Goal: Information Seeking & Learning: Learn about a topic

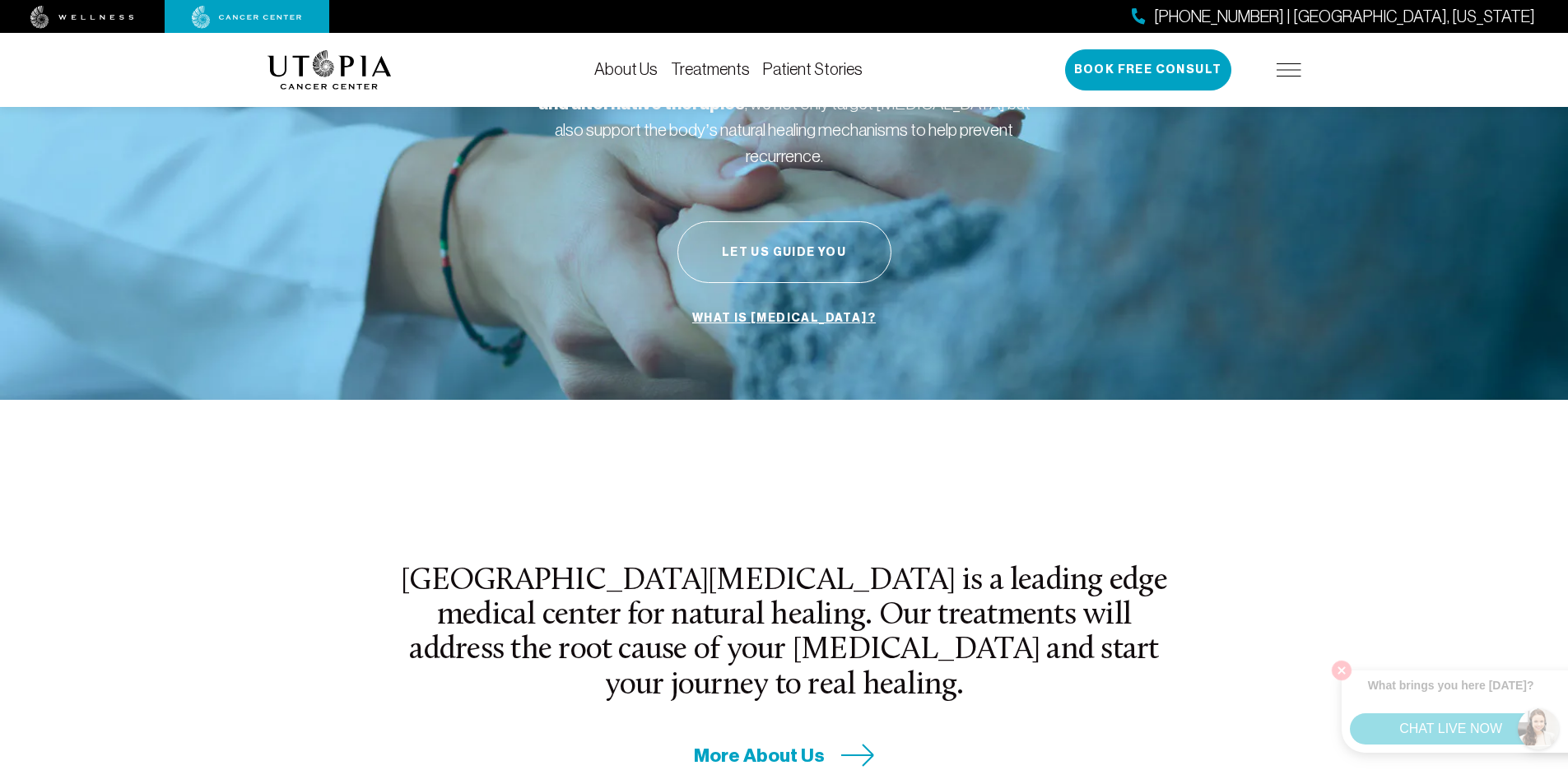
scroll to position [329, 0]
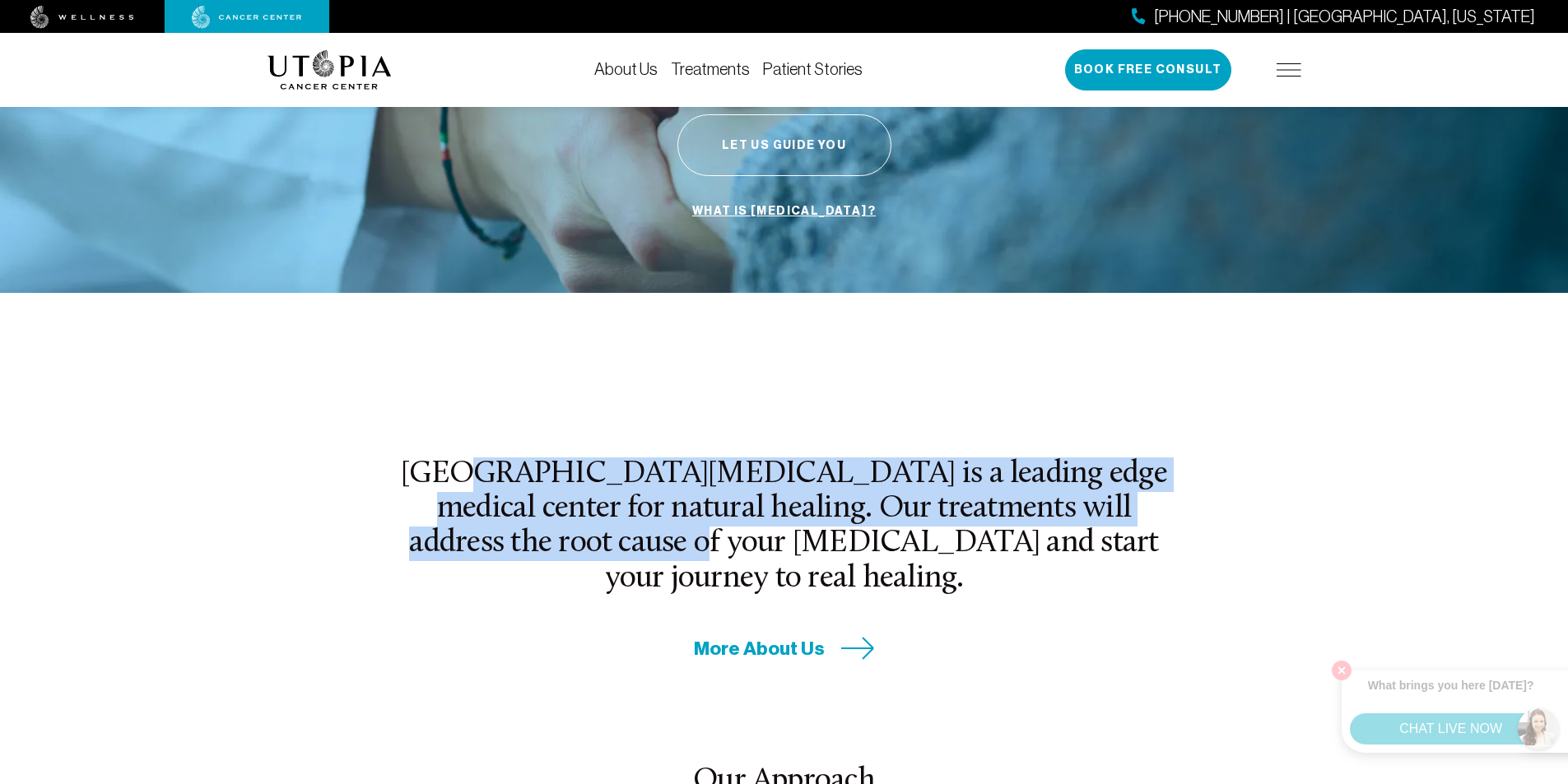
drag, startPoint x: 557, startPoint y: 505, endPoint x: 710, endPoint y: 546, distance: 158.4
click at [681, 543] on div "[GEOGRAPHIC_DATA][MEDICAL_DATA] is a leading edge medical center for natural he…" at bounding box center [784, 560] width 790 height 204
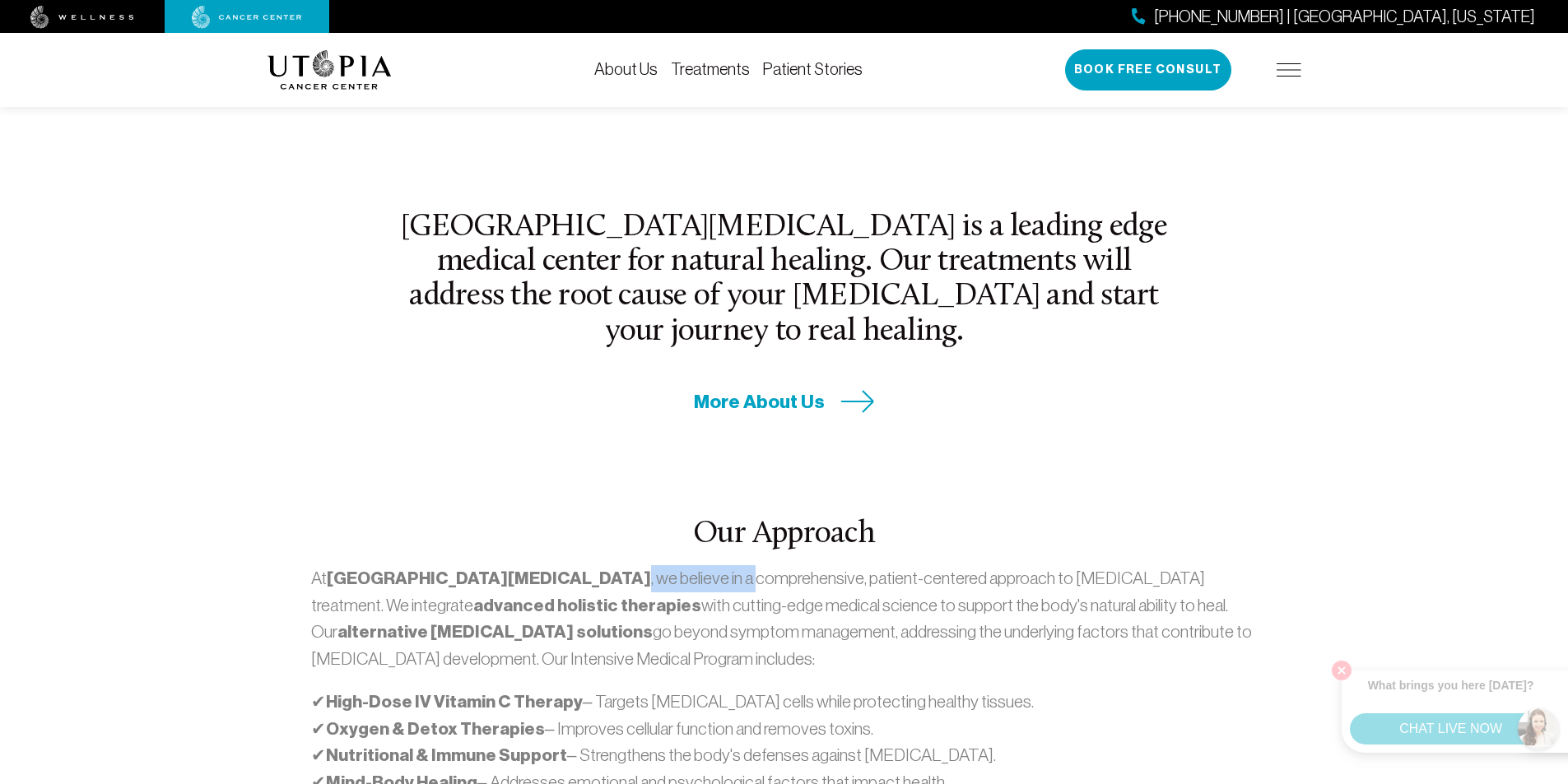
drag, startPoint x: 498, startPoint y: 513, endPoint x: 662, endPoint y: 513, distance: 164.0
click at [645, 566] on p "At [GEOGRAPHIC_DATA][MEDICAL_DATA] , we believe in a comprehensive, patient-cen…" at bounding box center [783, 618] width 945 height 106
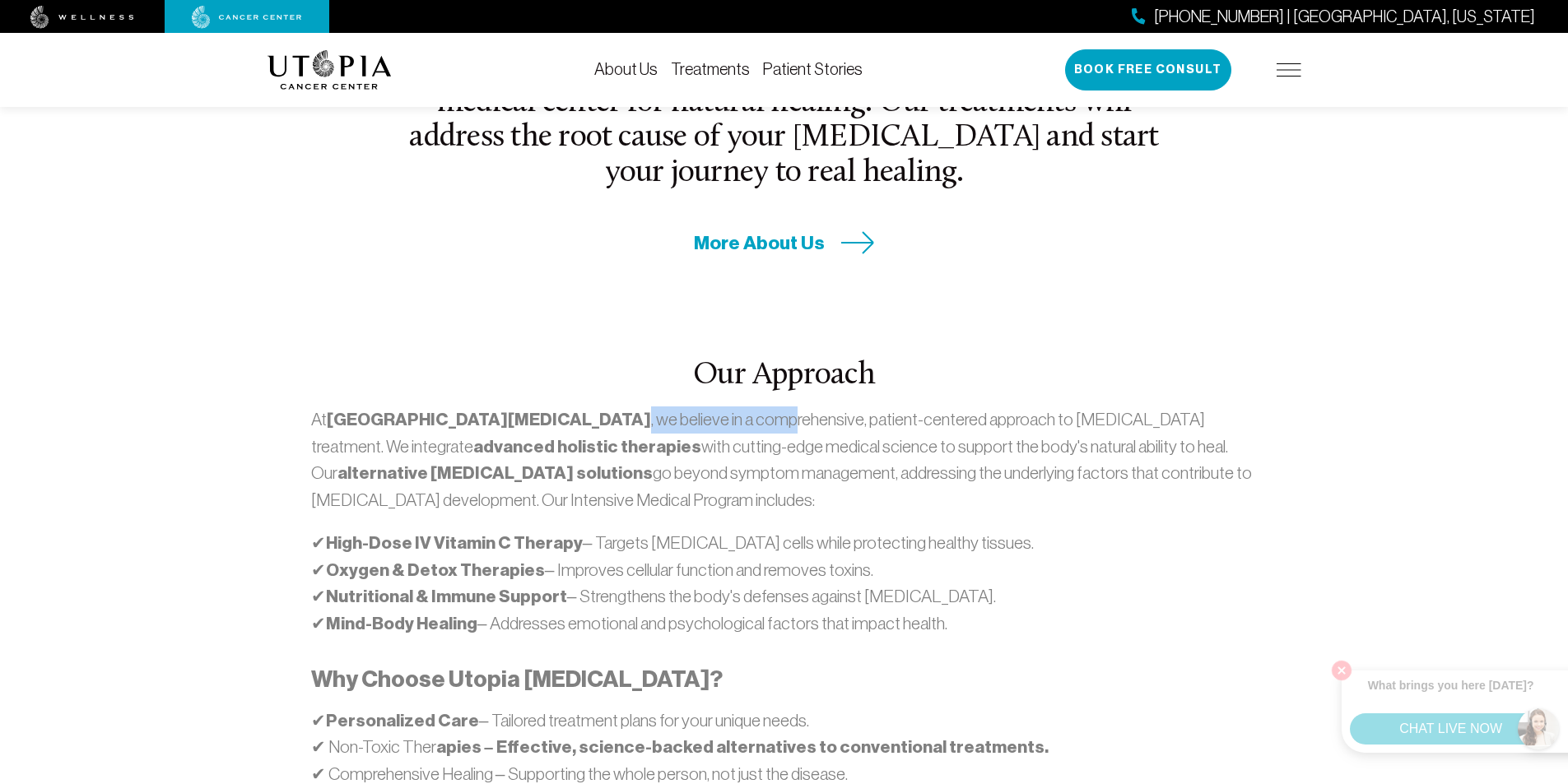
scroll to position [741, 0]
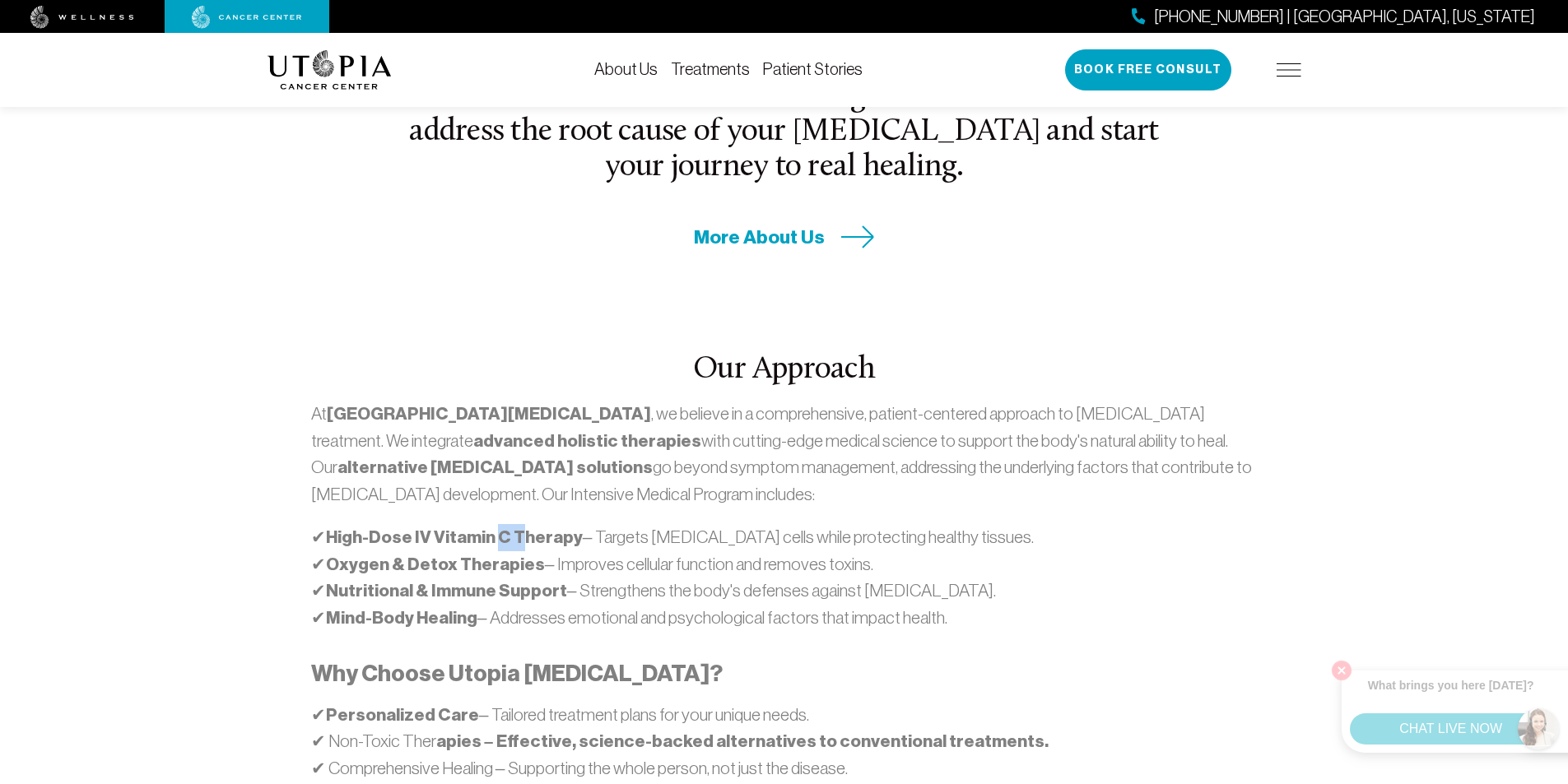
drag, startPoint x: 507, startPoint y: 480, endPoint x: 558, endPoint y: 495, distance: 53.2
click at [549, 525] on p "✔ High-Dose IV Vitamin C Therapy – Targets [MEDICAL_DATA] cells while protectin…" at bounding box center [783, 578] width 945 height 107
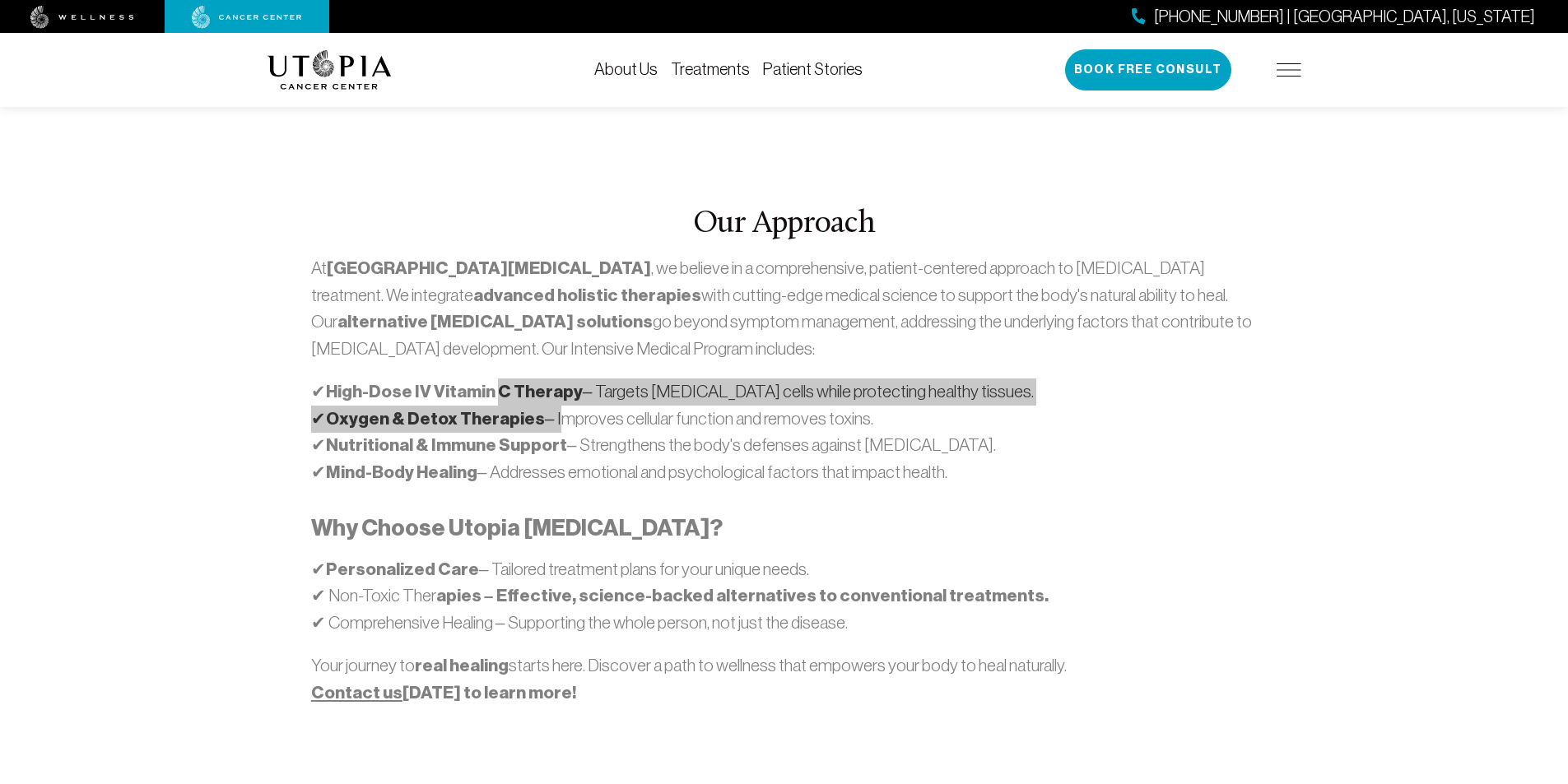
scroll to position [987, 0]
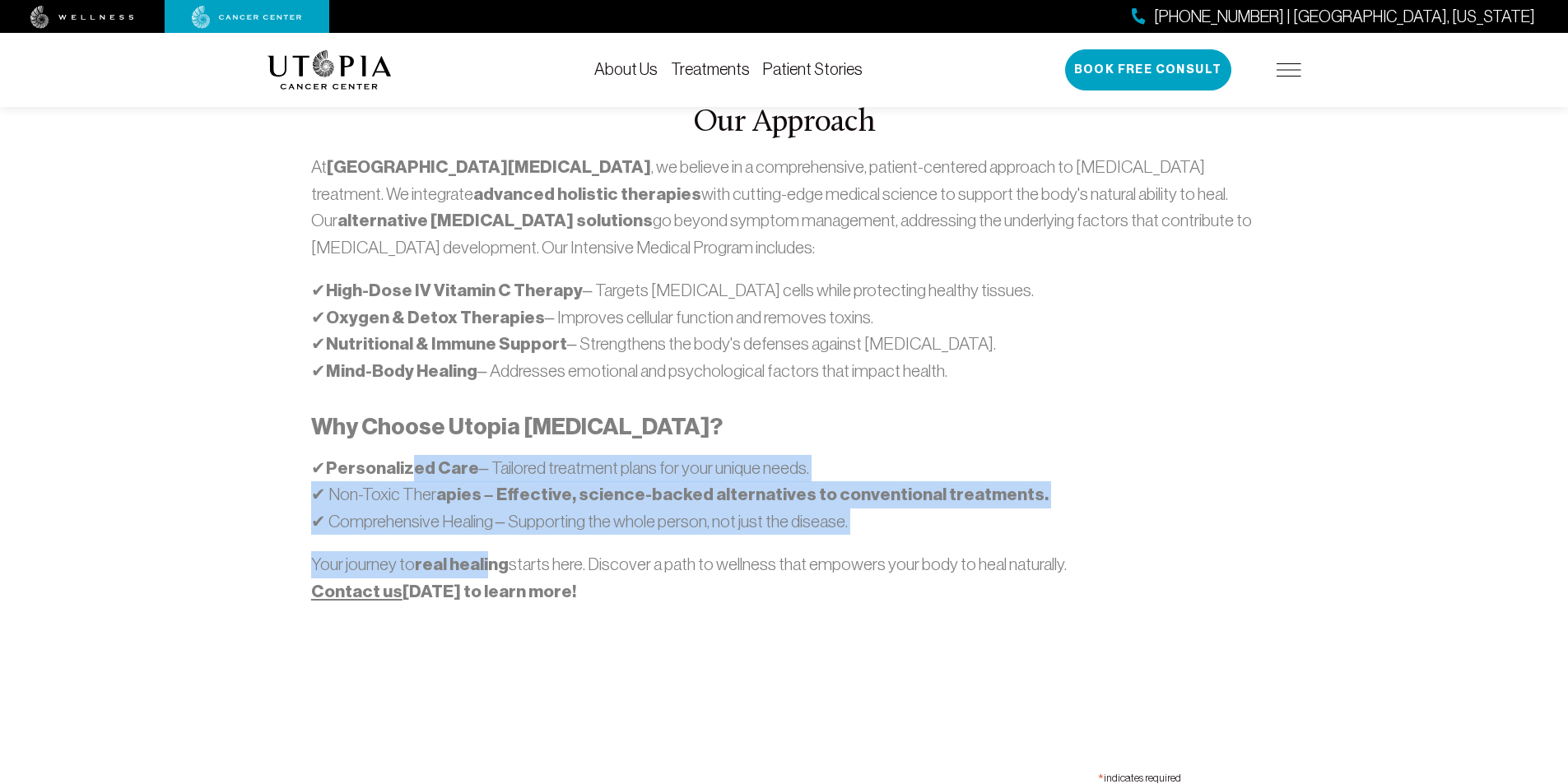
drag, startPoint x: 419, startPoint y: 423, endPoint x: 509, endPoint y: 482, distance: 107.6
click at [505, 481] on div "At [GEOGRAPHIC_DATA][MEDICAL_DATA] , we believe in a comprehensive, patient-cen…" at bounding box center [783, 379] width 945 height 451
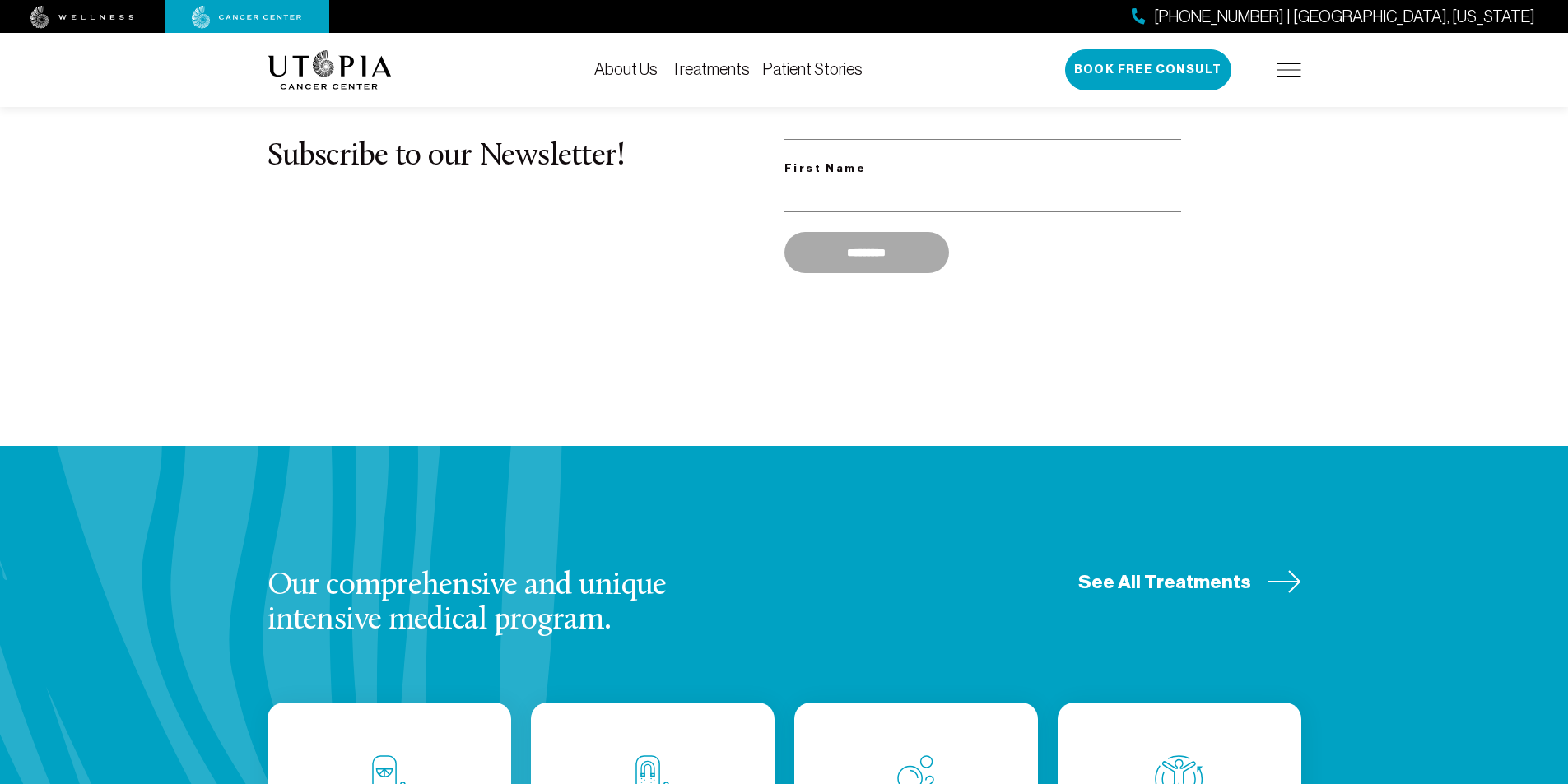
scroll to position [1728, 0]
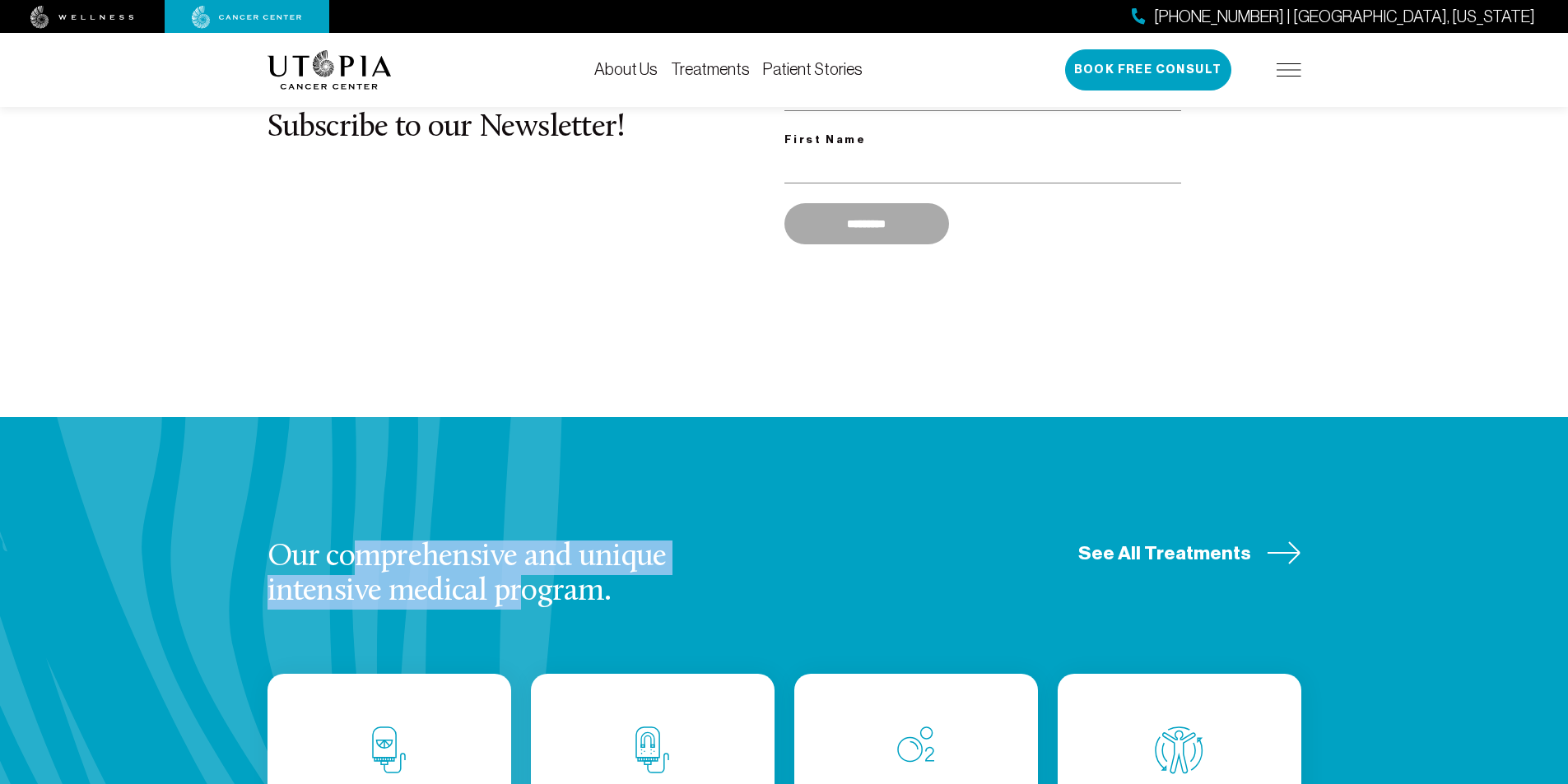
drag, startPoint x: 351, startPoint y: 470, endPoint x: 530, endPoint y: 536, distance: 190.8
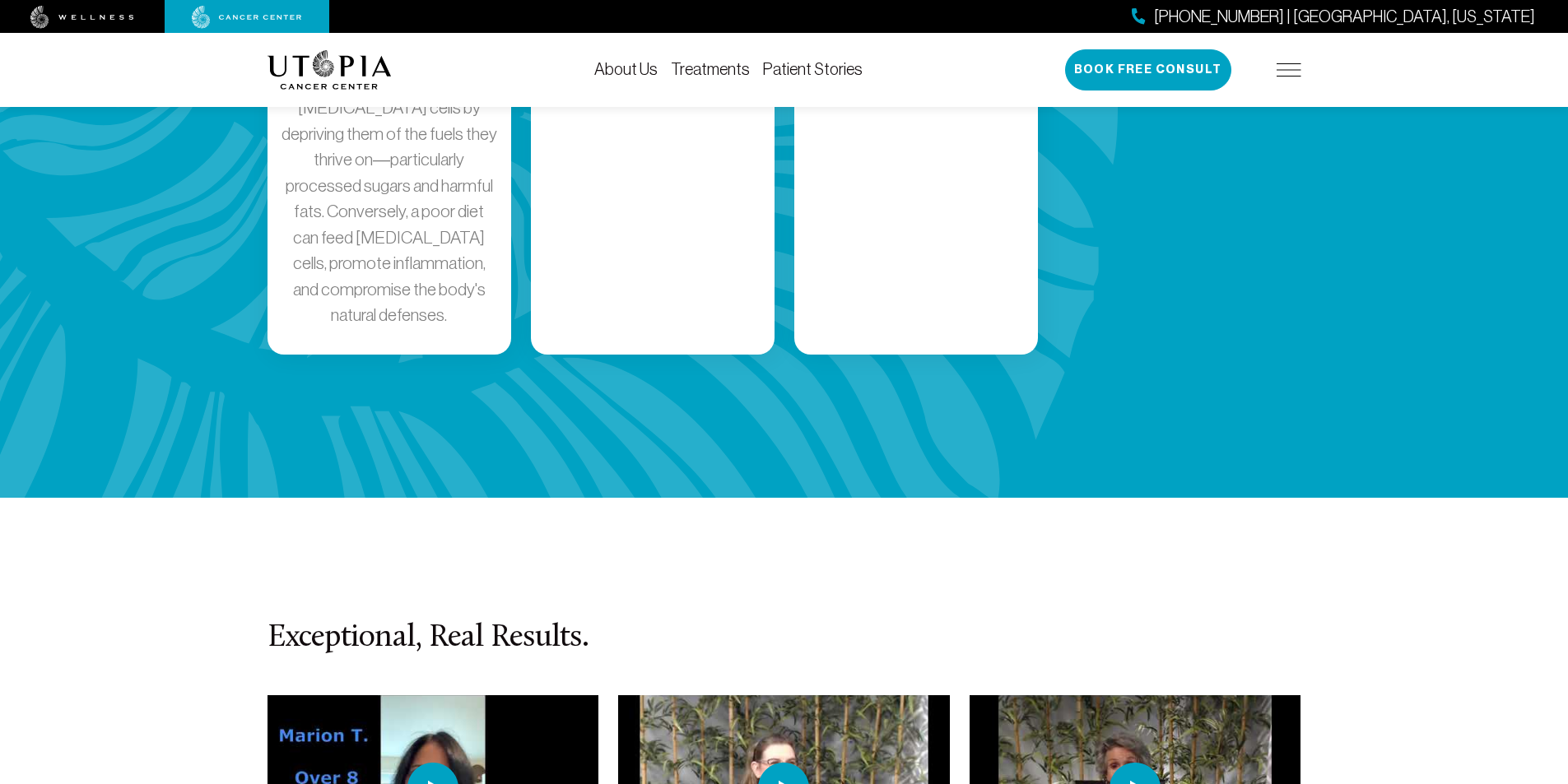
scroll to position [3291, 0]
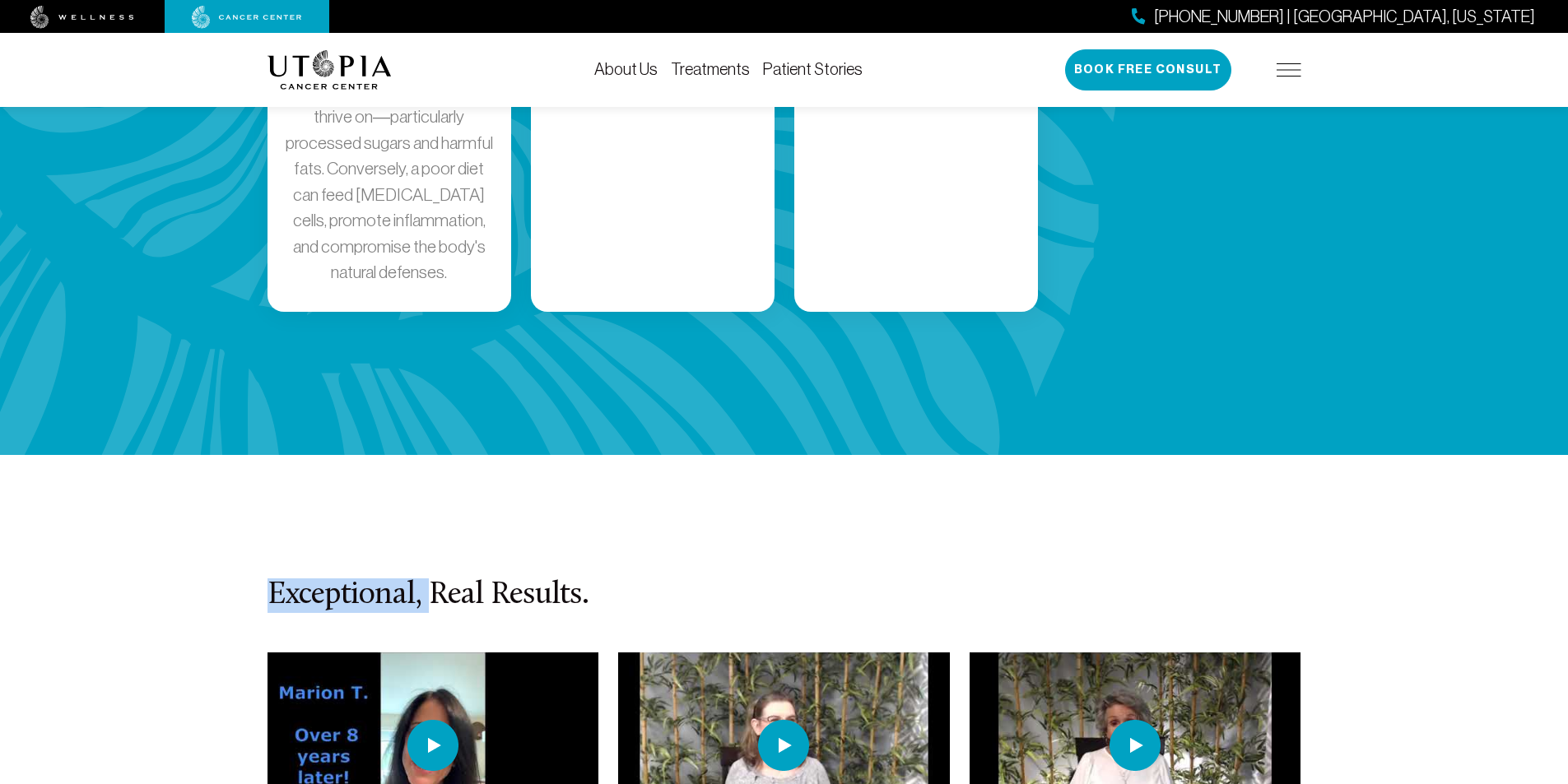
drag, startPoint x: 303, startPoint y: 440, endPoint x: 520, endPoint y: 453, distance: 217.4
click at [499, 455] on section "Exceptional, Real Results. [PERSON_NAME] [MEDICAL_DATA] - [PERSON_NAME]'s Life …" at bounding box center [784, 780] width 1568 height 650
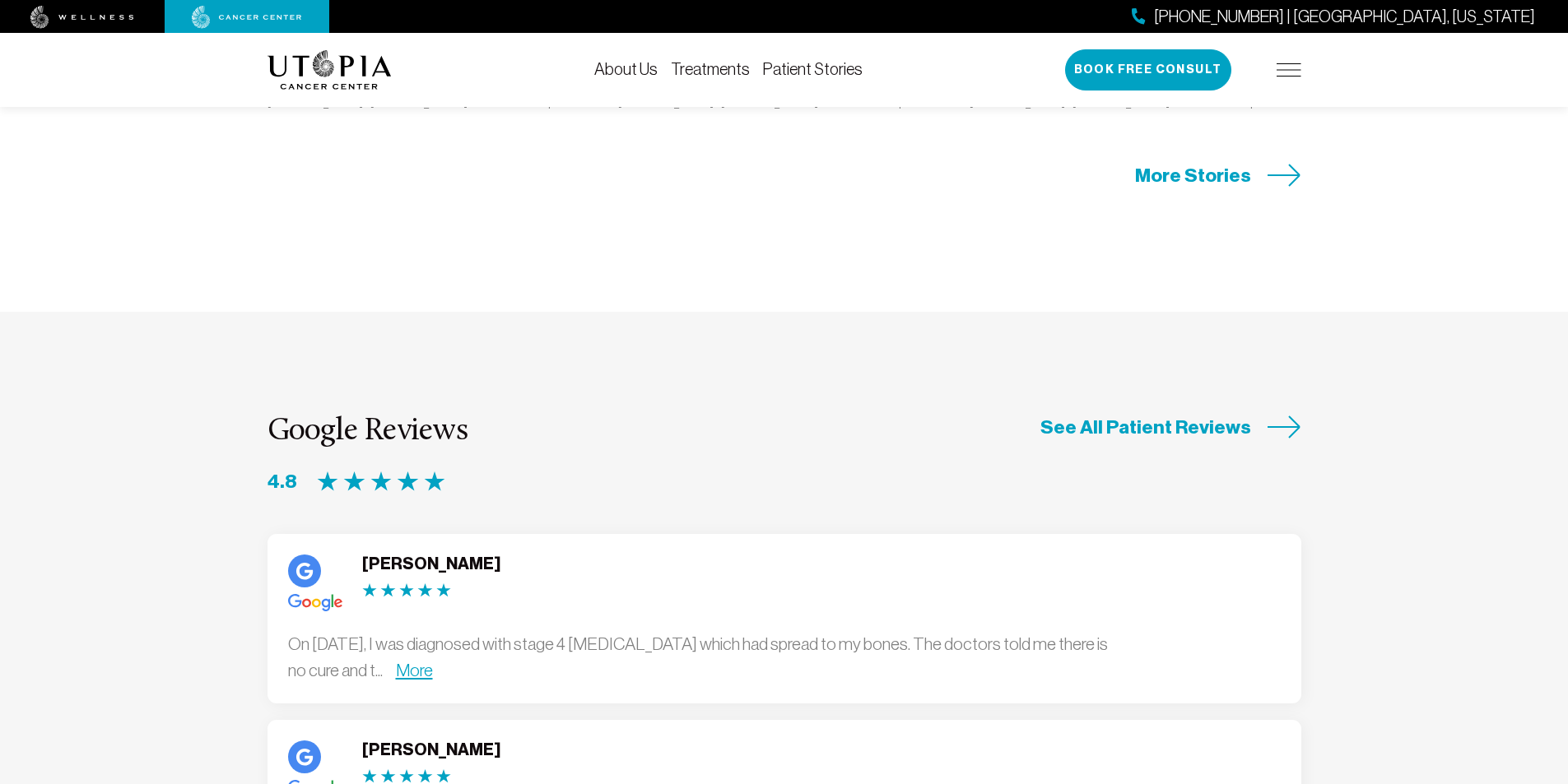
scroll to position [4115, 0]
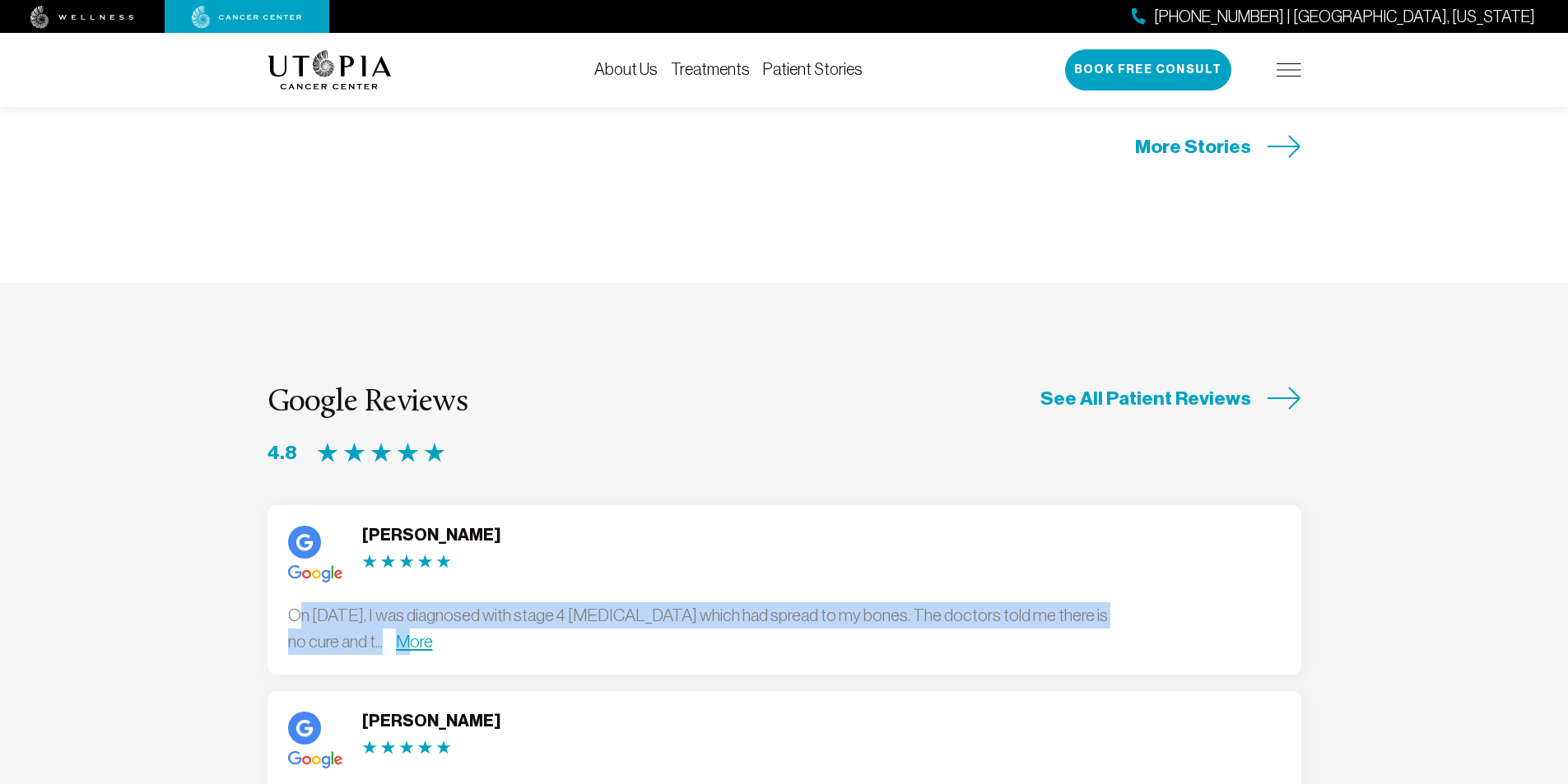
drag, startPoint x: 504, startPoint y: 493, endPoint x: 562, endPoint y: 492, distance: 58.0
click at [562, 603] on div "On [DATE], I was diagnosed with stage 4 [MEDICAL_DATA] which had spread to my b…" at bounding box center [699, 629] width 823 height 52
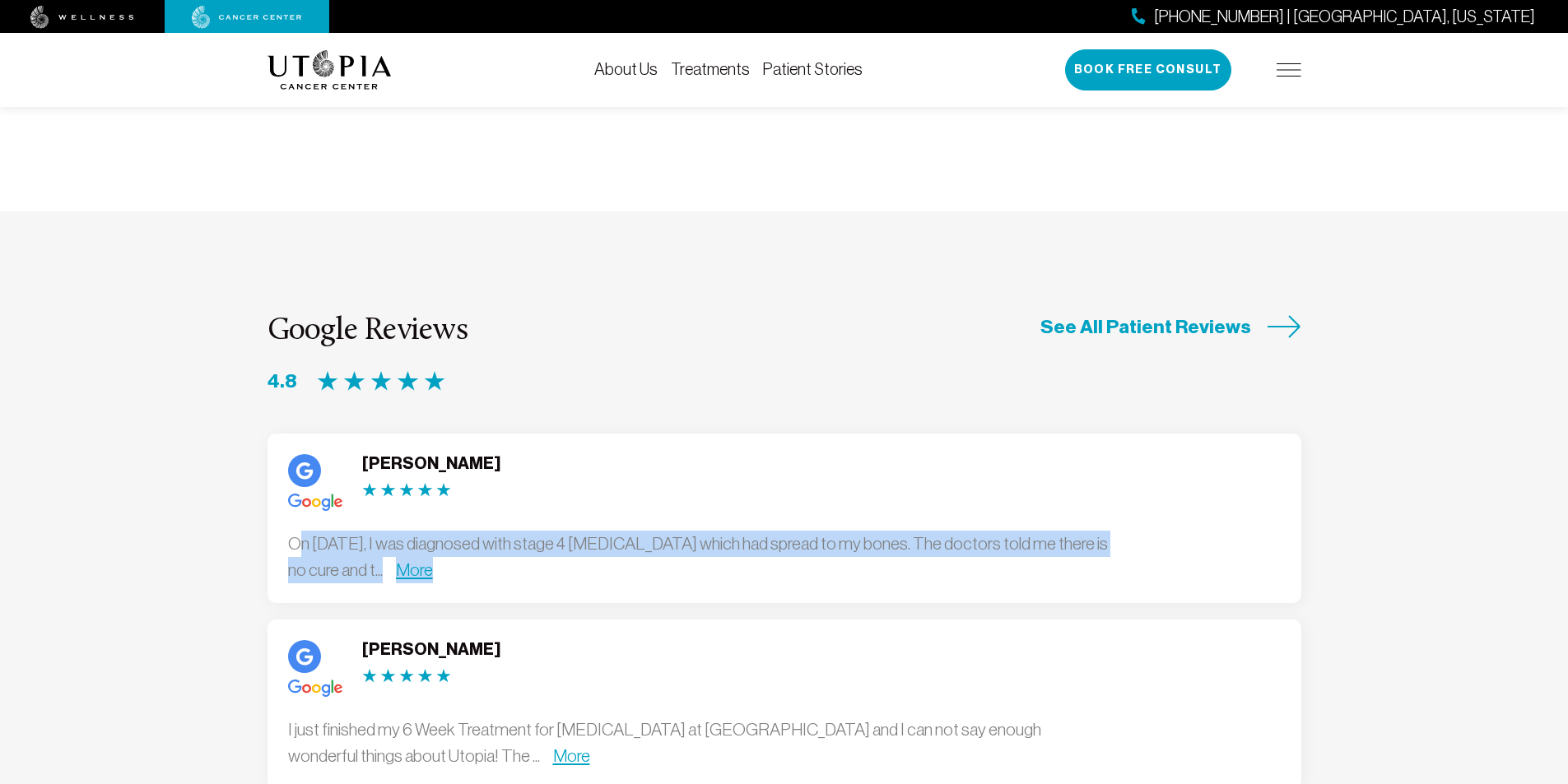
scroll to position [4279, 0]
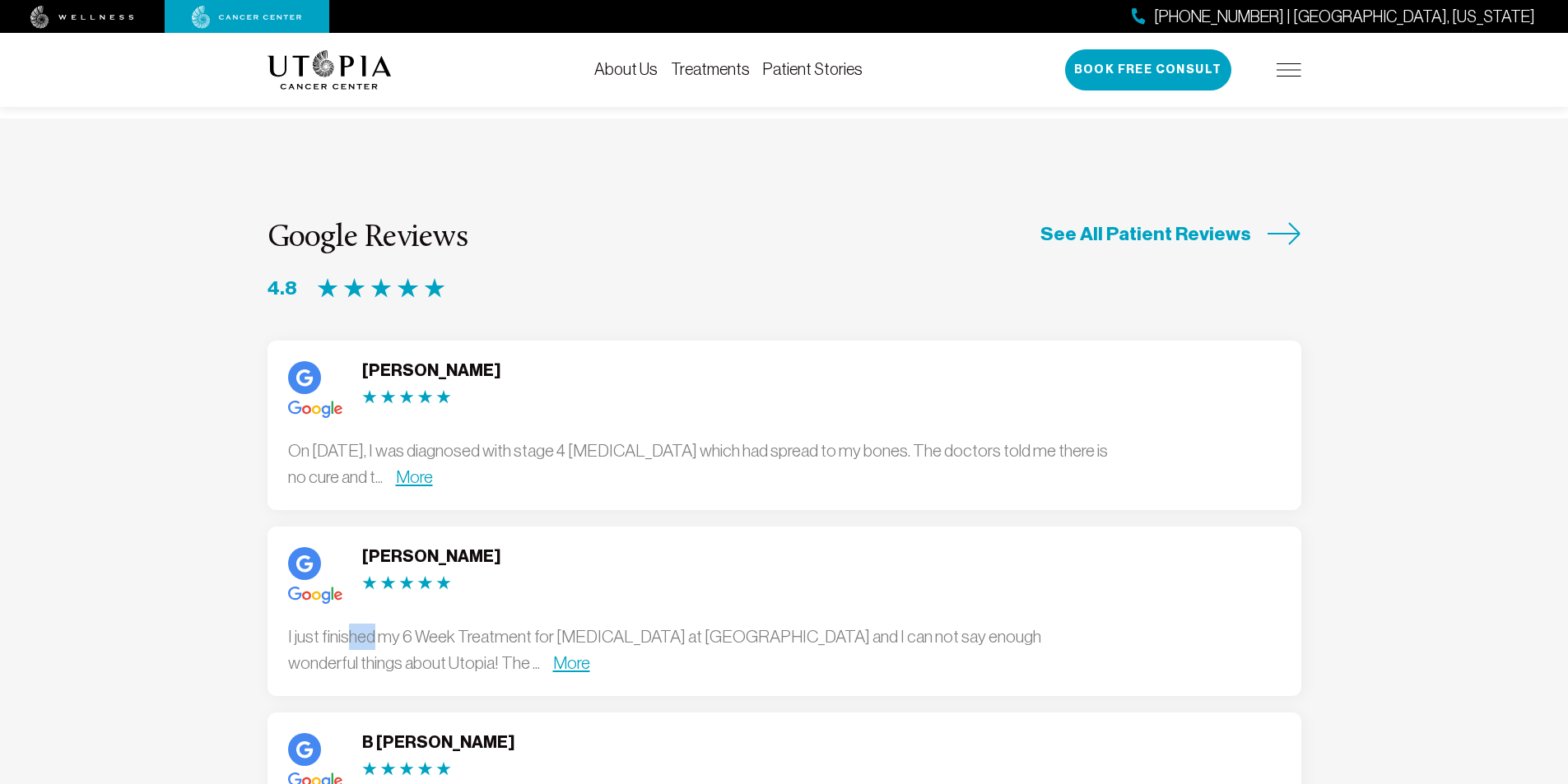
drag, startPoint x: 345, startPoint y: 493, endPoint x: 682, endPoint y: 522, distance: 338.2
click at [590, 624] on div "I just finished my 6 Week Treatment for [MEDICAL_DATA] at [GEOGRAPHIC_DATA] and…" at bounding box center [699, 650] width 823 height 52
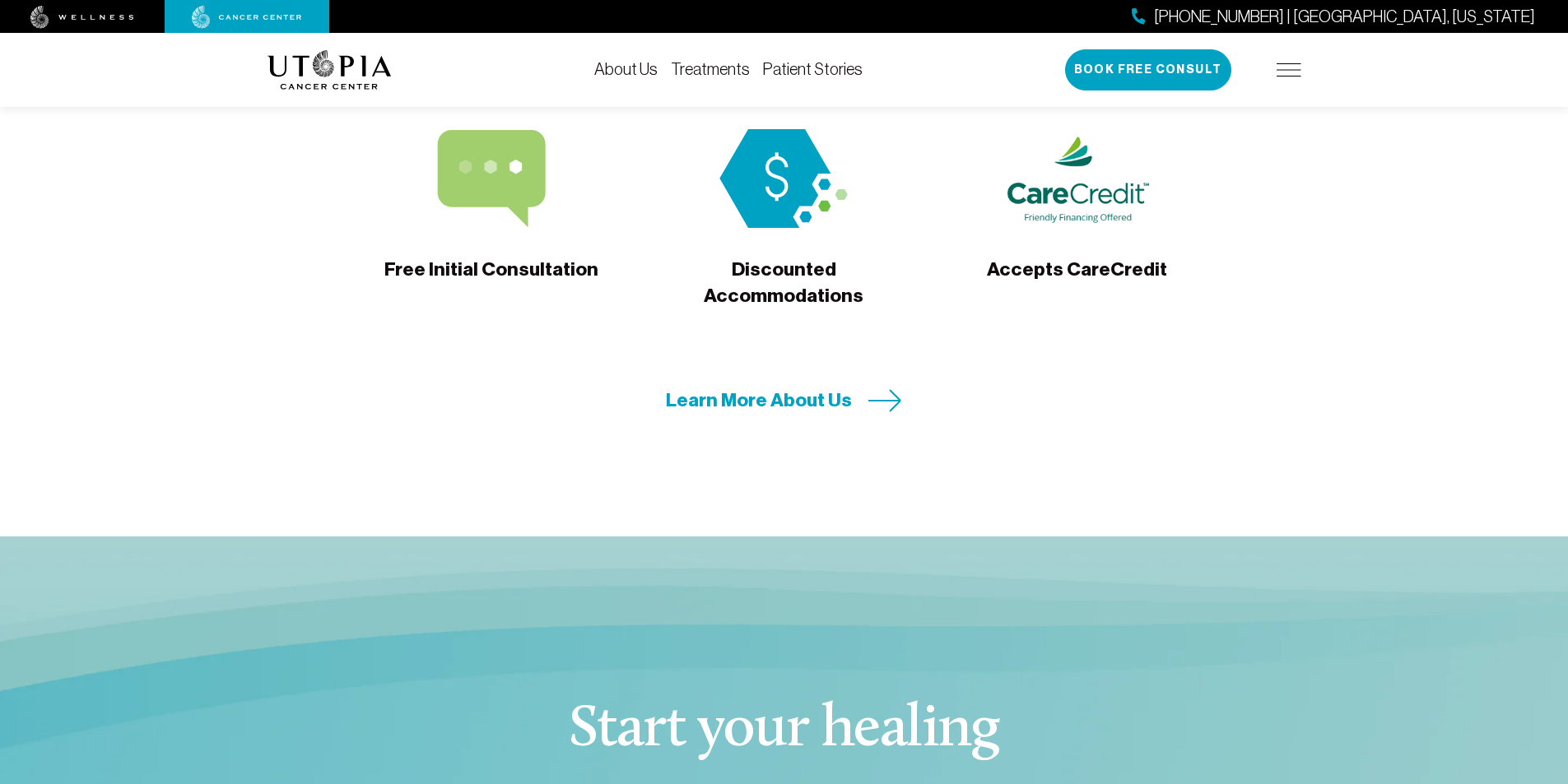
scroll to position [5431, 0]
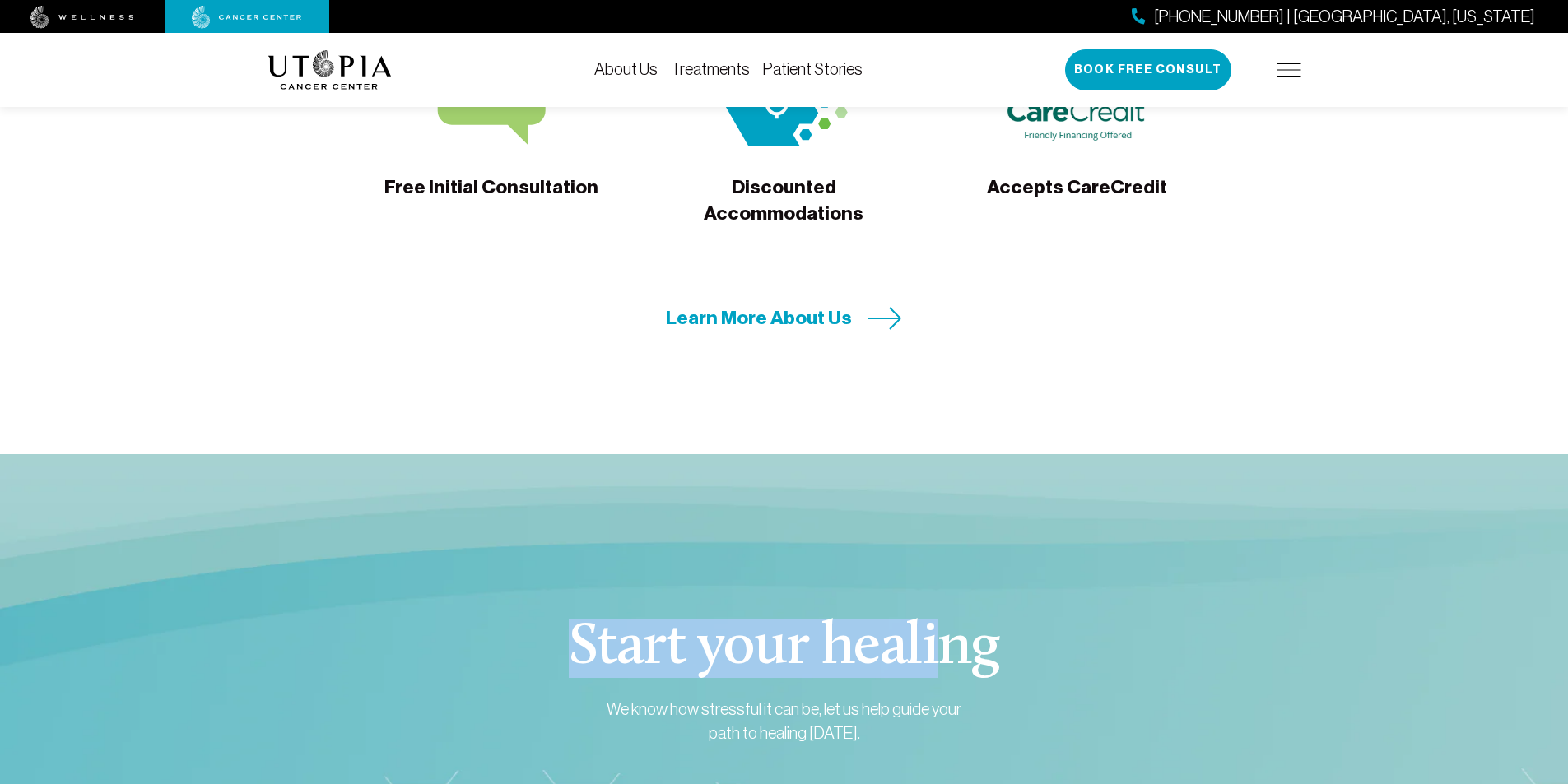
drag, startPoint x: 577, startPoint y: 484, endPoint x: 1006, endPoint y: 537, distance: 432.3
click at [1006, 619] on h3 "Start your healing" at bounding box center [783, 649] width 506 height 59
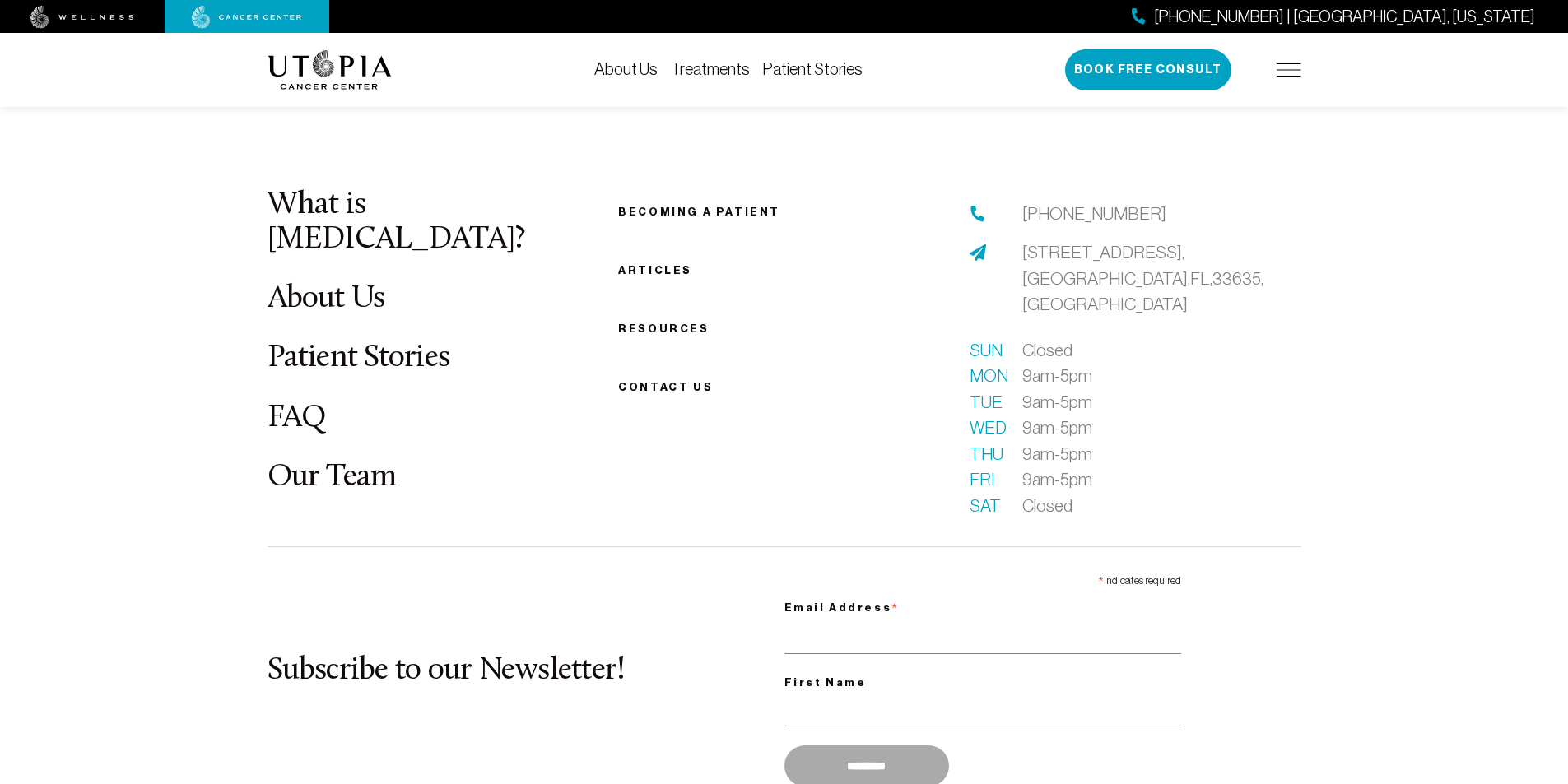
scroll to position [6419, 0]
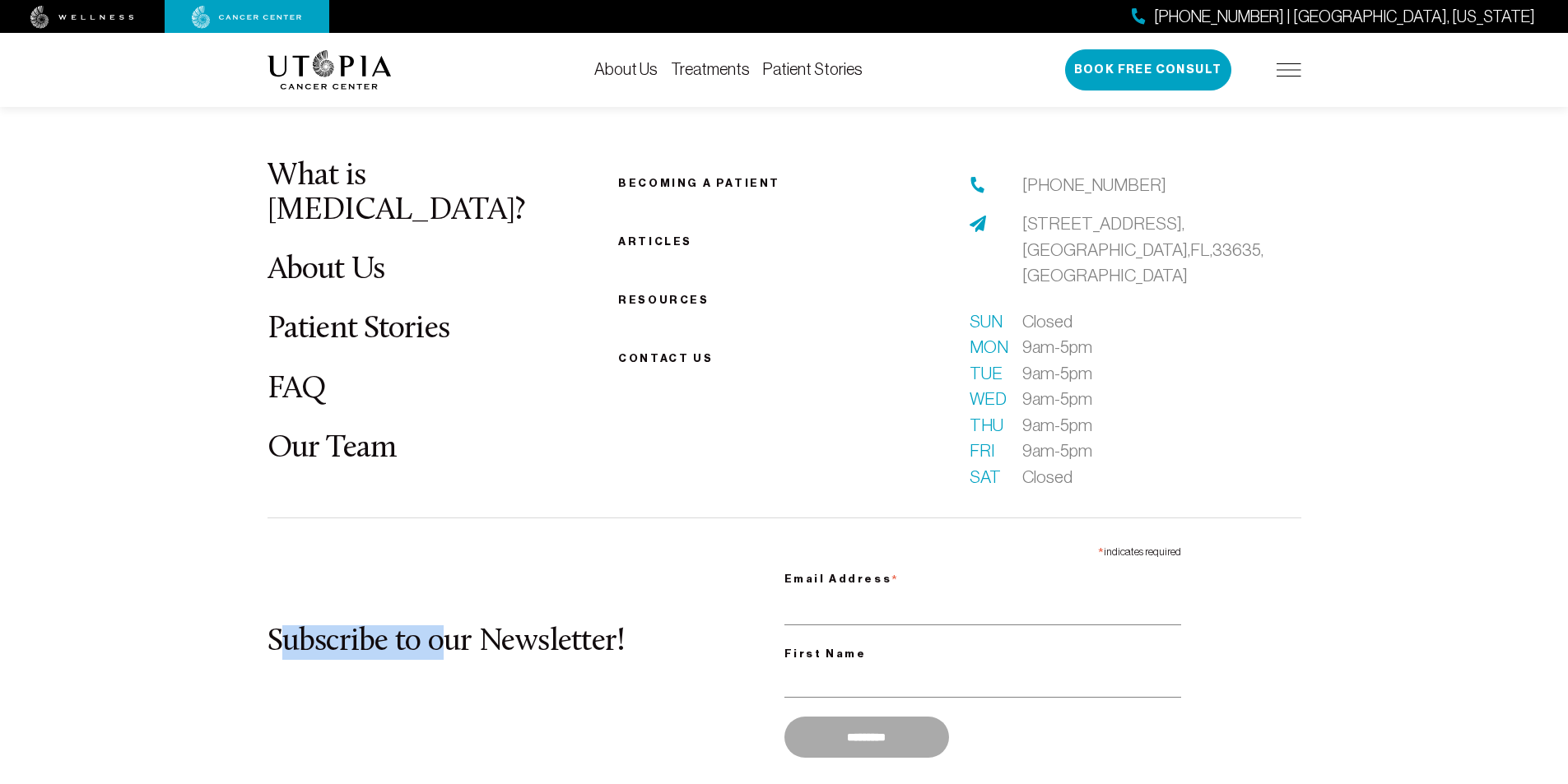
drag, startPoint x: 290, startPoint y: 467, endPoint x: 498, endPoint y: 490, distance: 209.3
click at [480, 626] on h2 "Subscribe to our Newsletter!" at bounding box center [526, 643] width 517 height 34
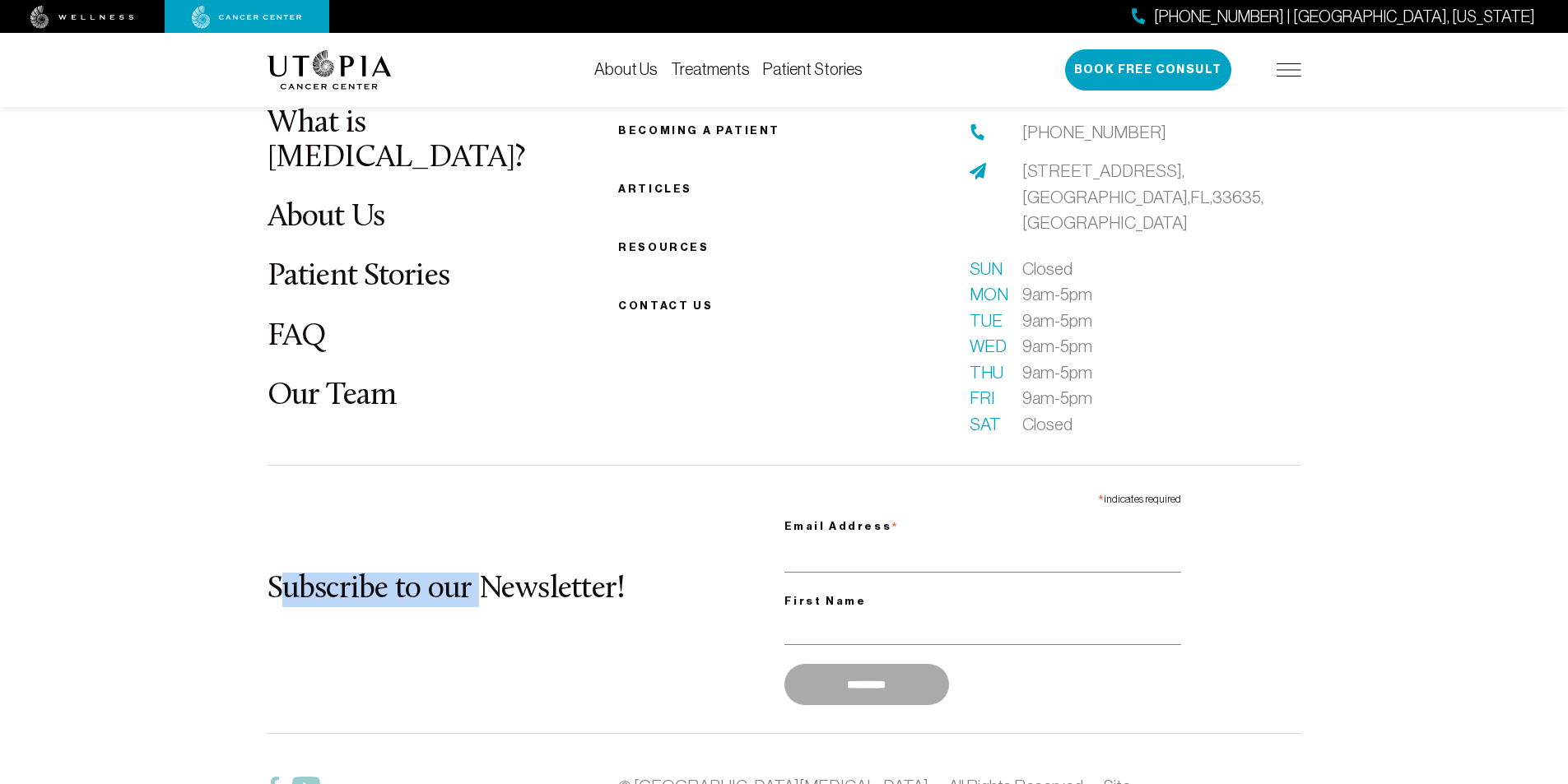
scroll to position [6498, 0]
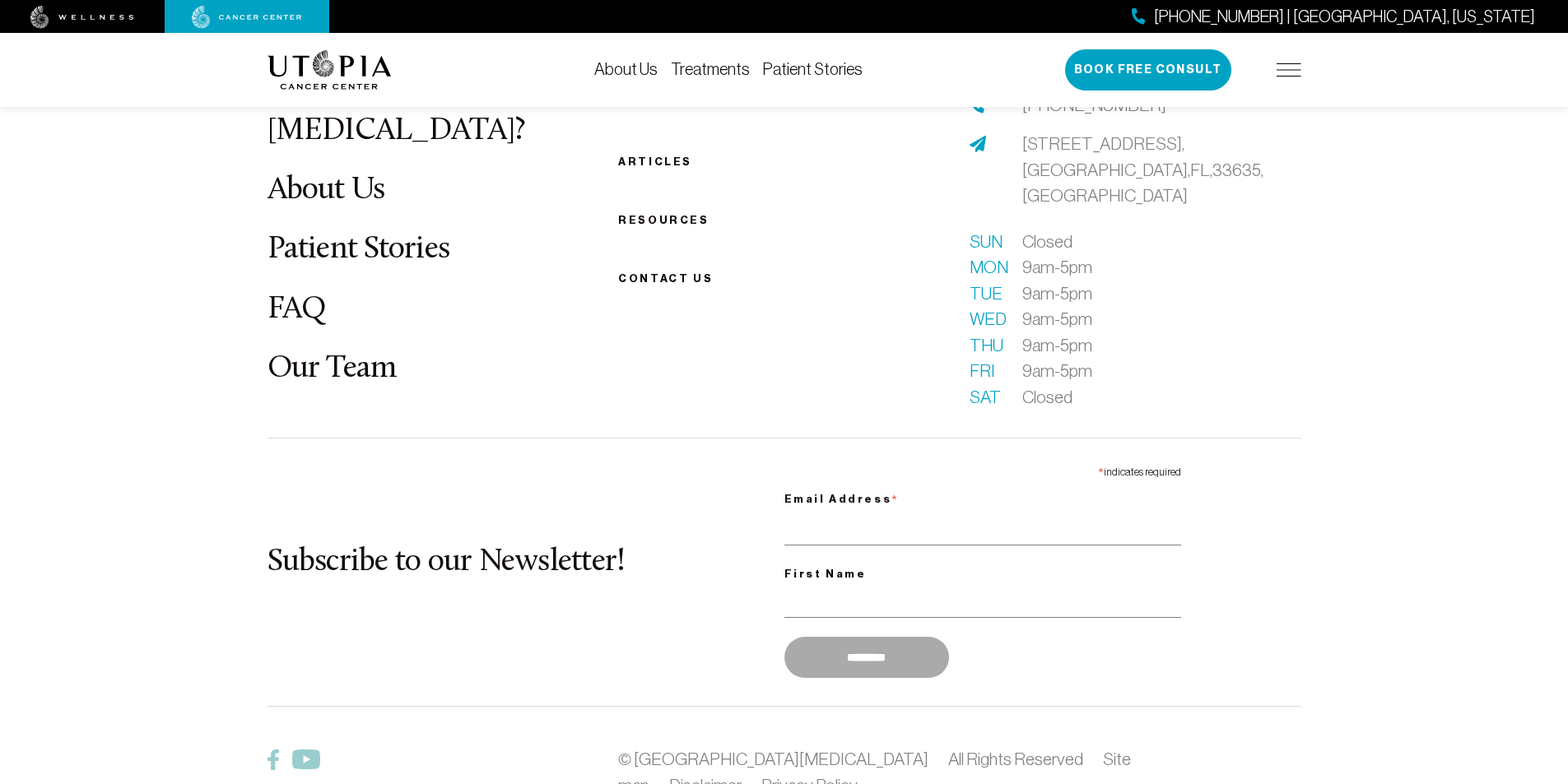
drag, startPoint x: 343, startPoint y: 645, endPoint x: 619, endPoint y: 685, distance: 278.9
click at [616, 685] on footer "What is [MEDICAL_DATA]? About Us Patient Stories FAQ Our Team Becoming a patien…" at bounding box center [784, 477] width 1568 height 1001
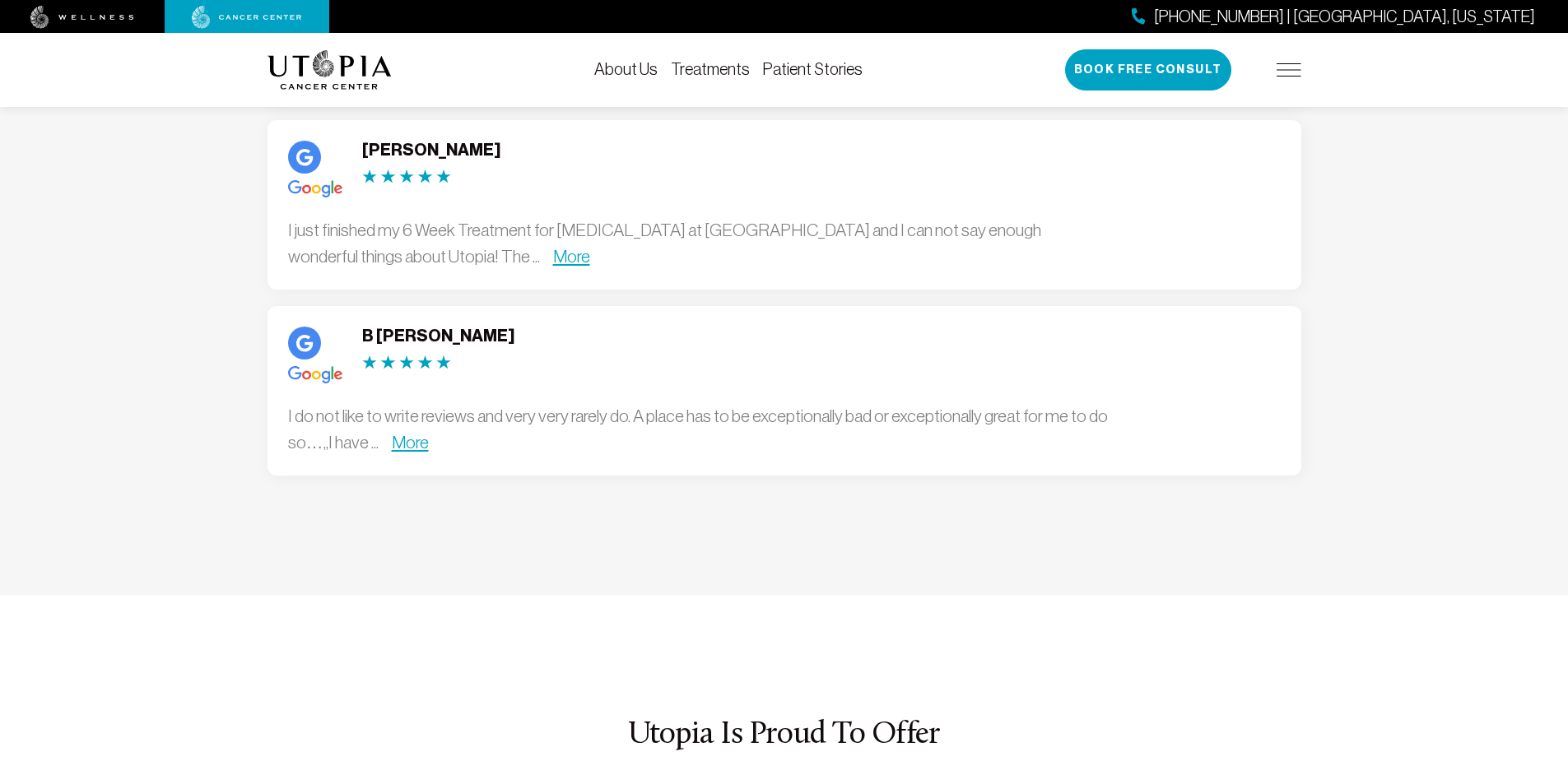
scroll to position [4606, 0]
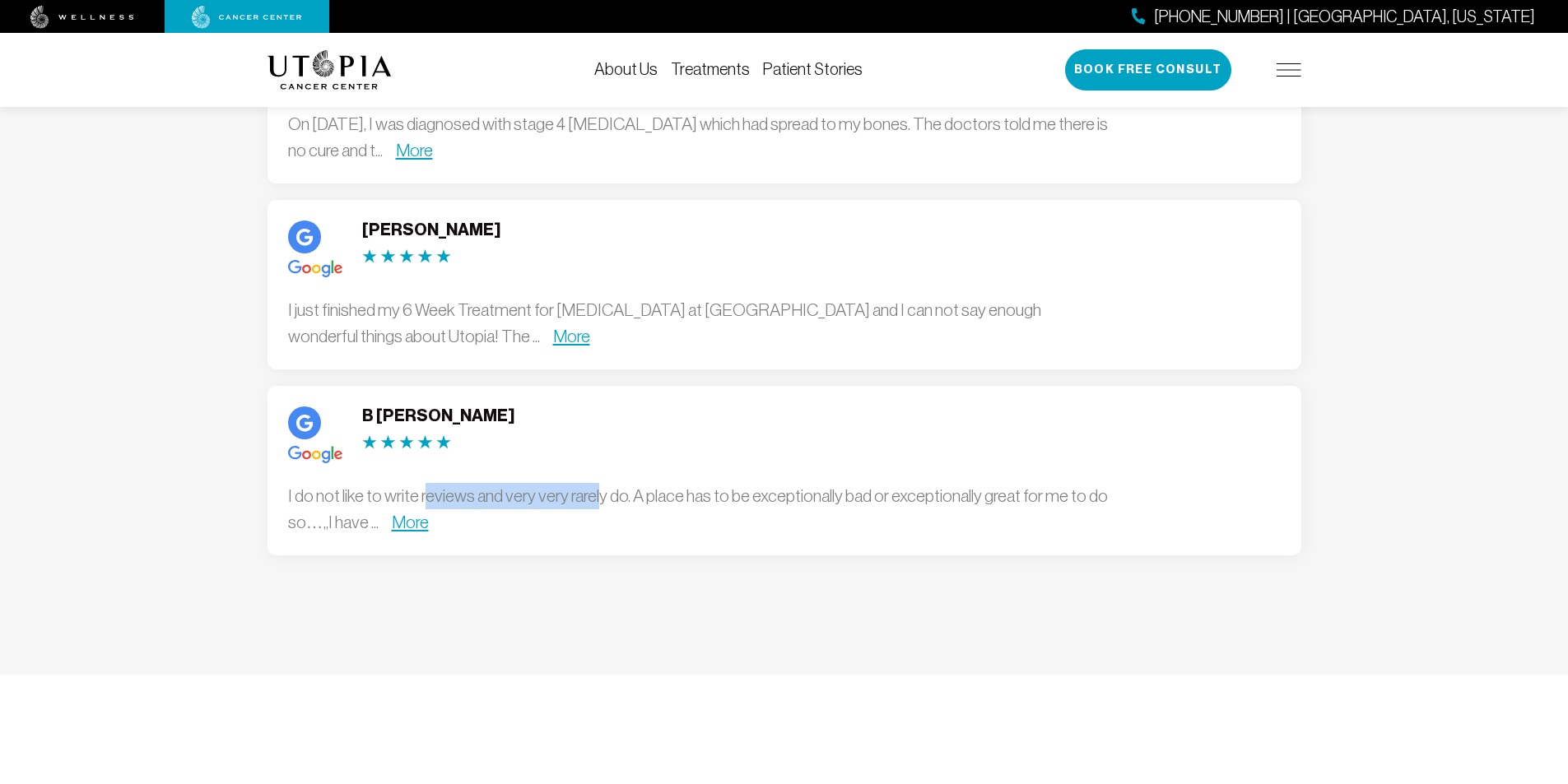
drag, startPoint x: 458, startPoint y: 356, endPoint x: 624, endPoint y: 368, distance: 166.4
click at [624, 483] on div "I do not like to write reviews and very very rarely do. A place has to be excep…" at bounding box center [699, 508] width 823 height 52
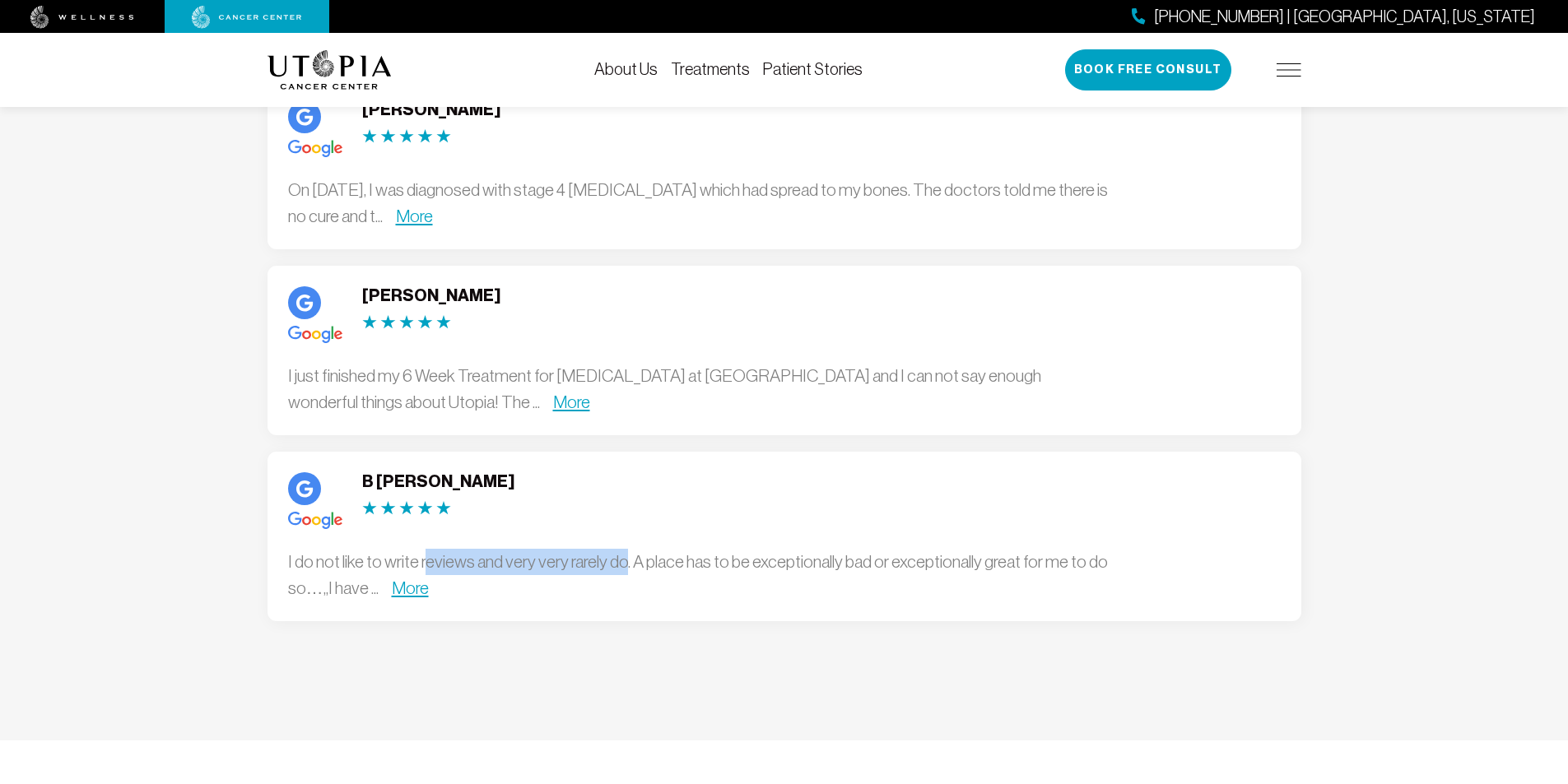
scroll to position [4441, 0]
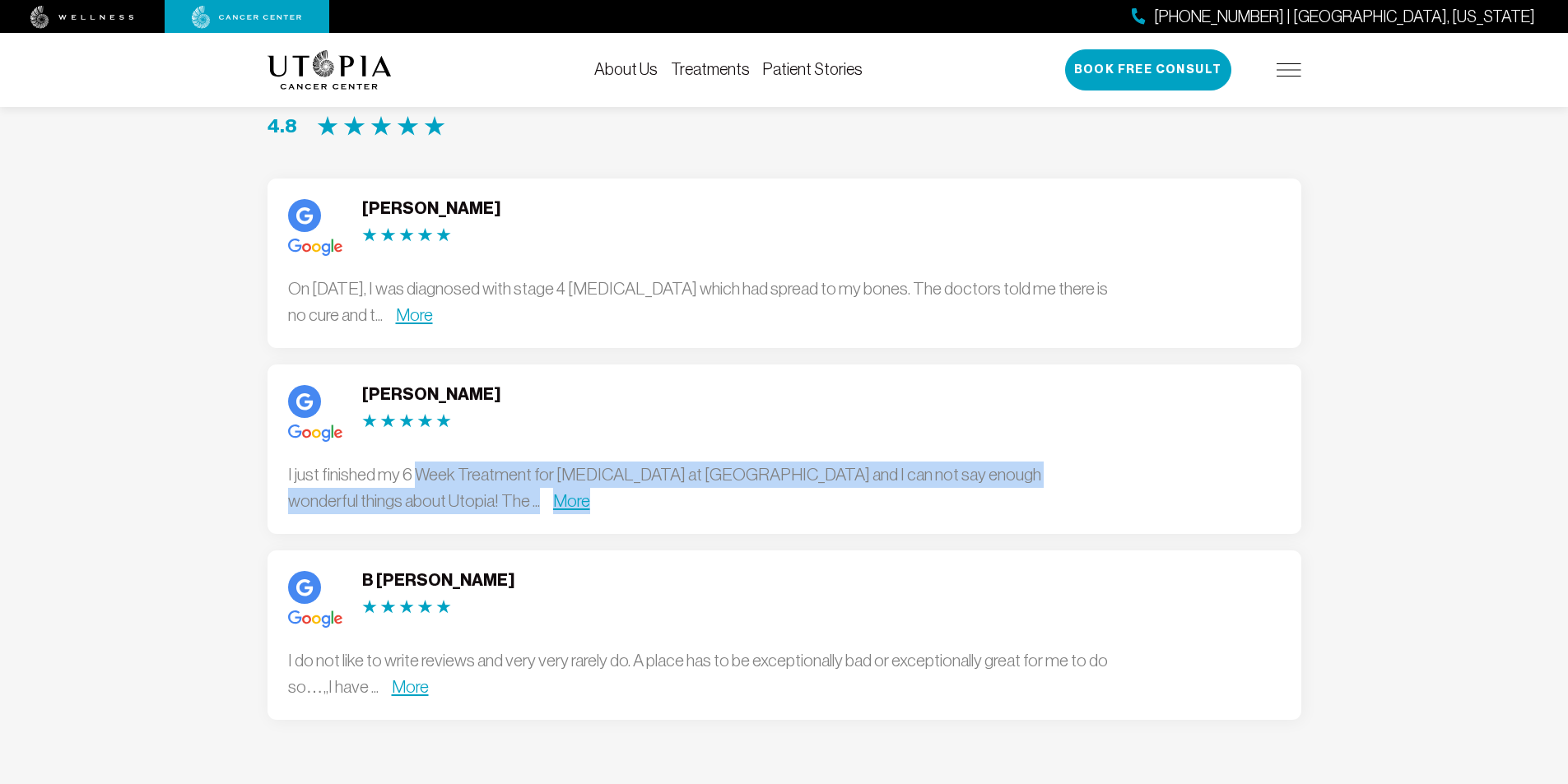
drag, startPoint x: 453, startPoint y: 331, endPoint x: 669, endPoint y: 353, distance: 217.1
click at [658, 462] on div "I just finished my 6 Week Treatment for [MEDICAL_DATA] at [GEOGRAPHIC_DATA] and…" at bounding box center [699, 487] width 823 height 52
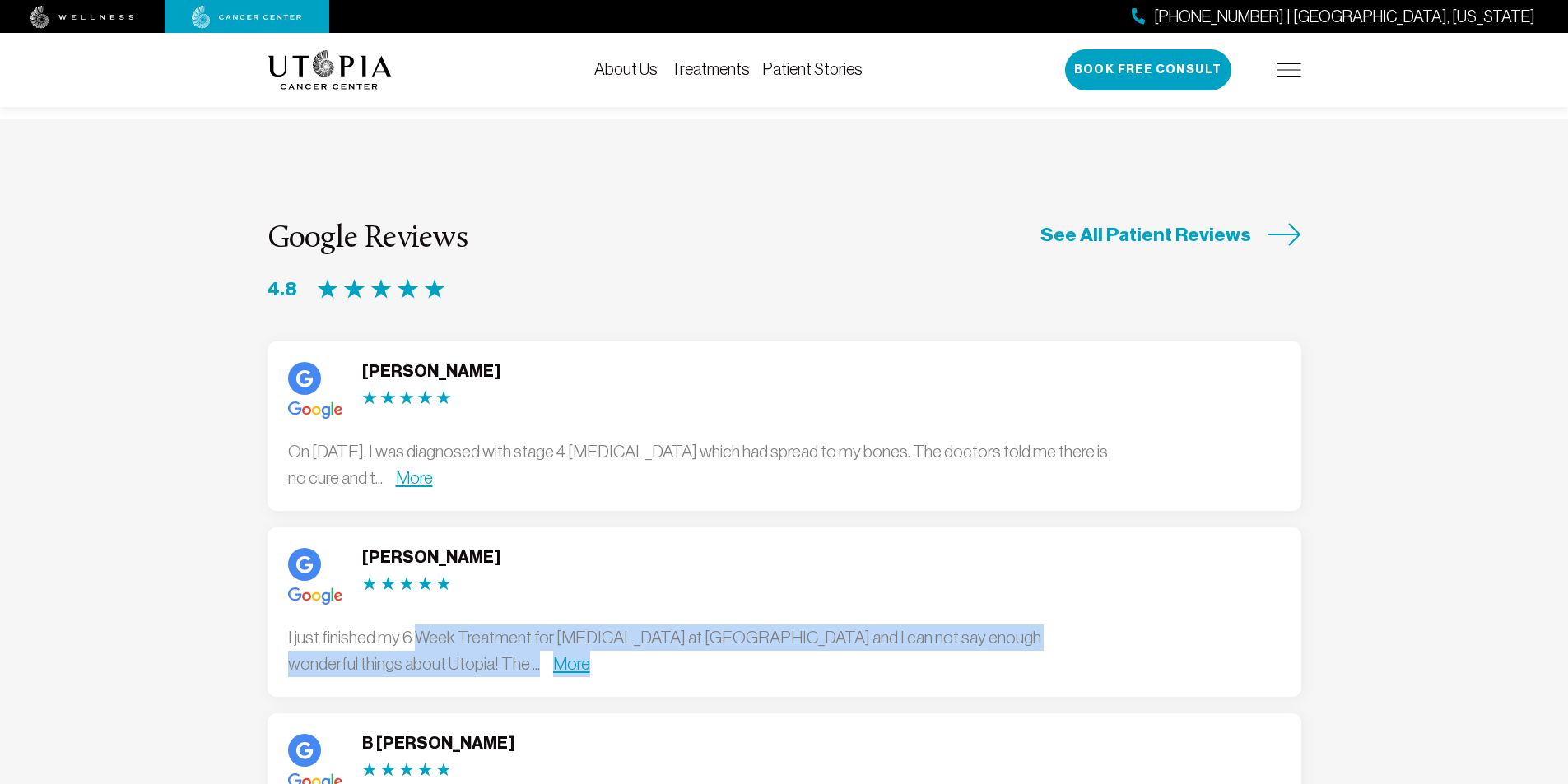
scroll to position [4277, 0]
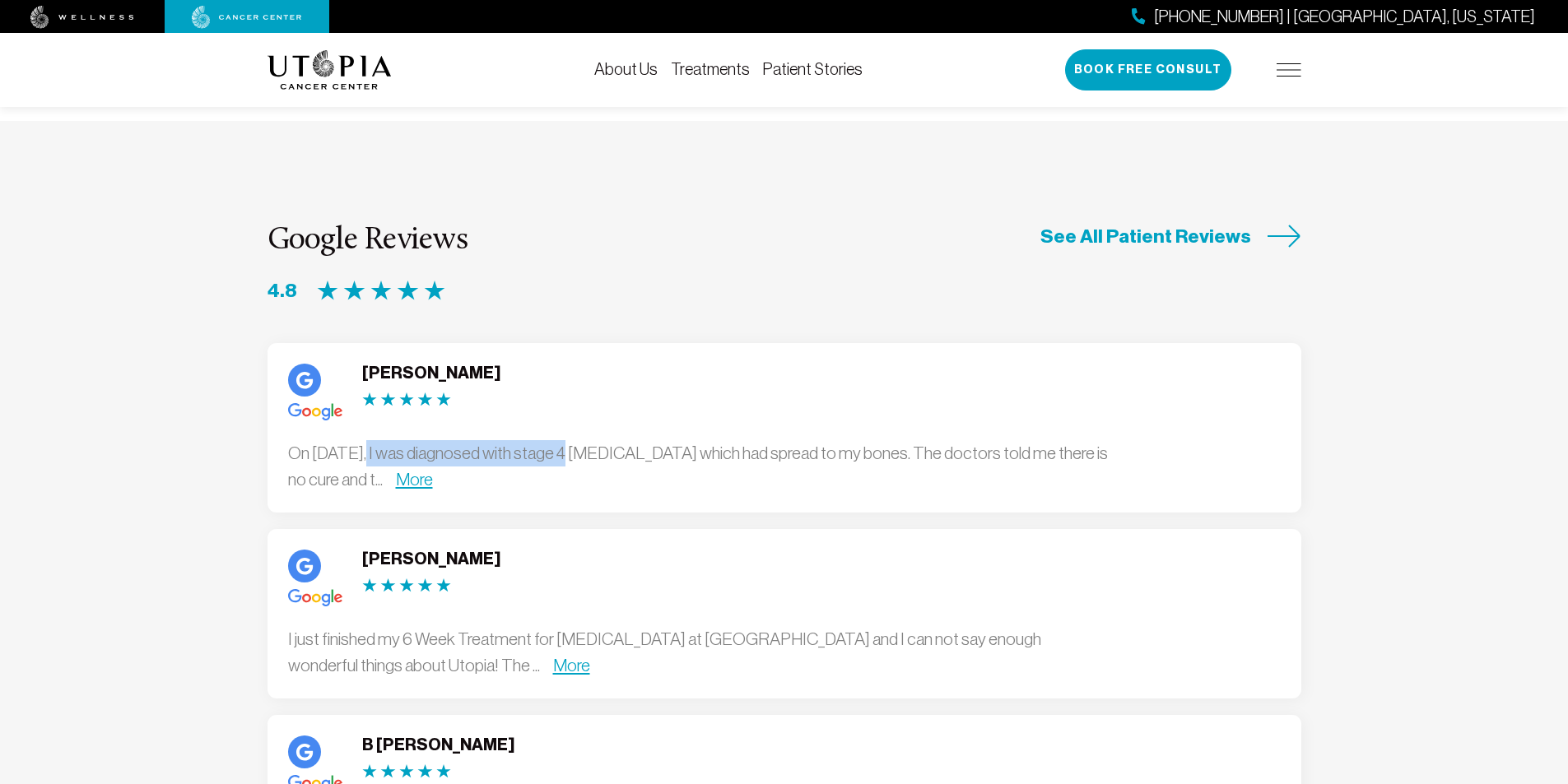
drag, startPoint x: 405, startPoint y: 307, endPoint x: 663, endPoint y: 333, distance: 259.3
click at [659, 441] on div "On [DATE], I was diagnosed with stage 4 [MEDICAL_DATA] which had spread to my b…" at bounding box center [699, 466] width 823 height 52
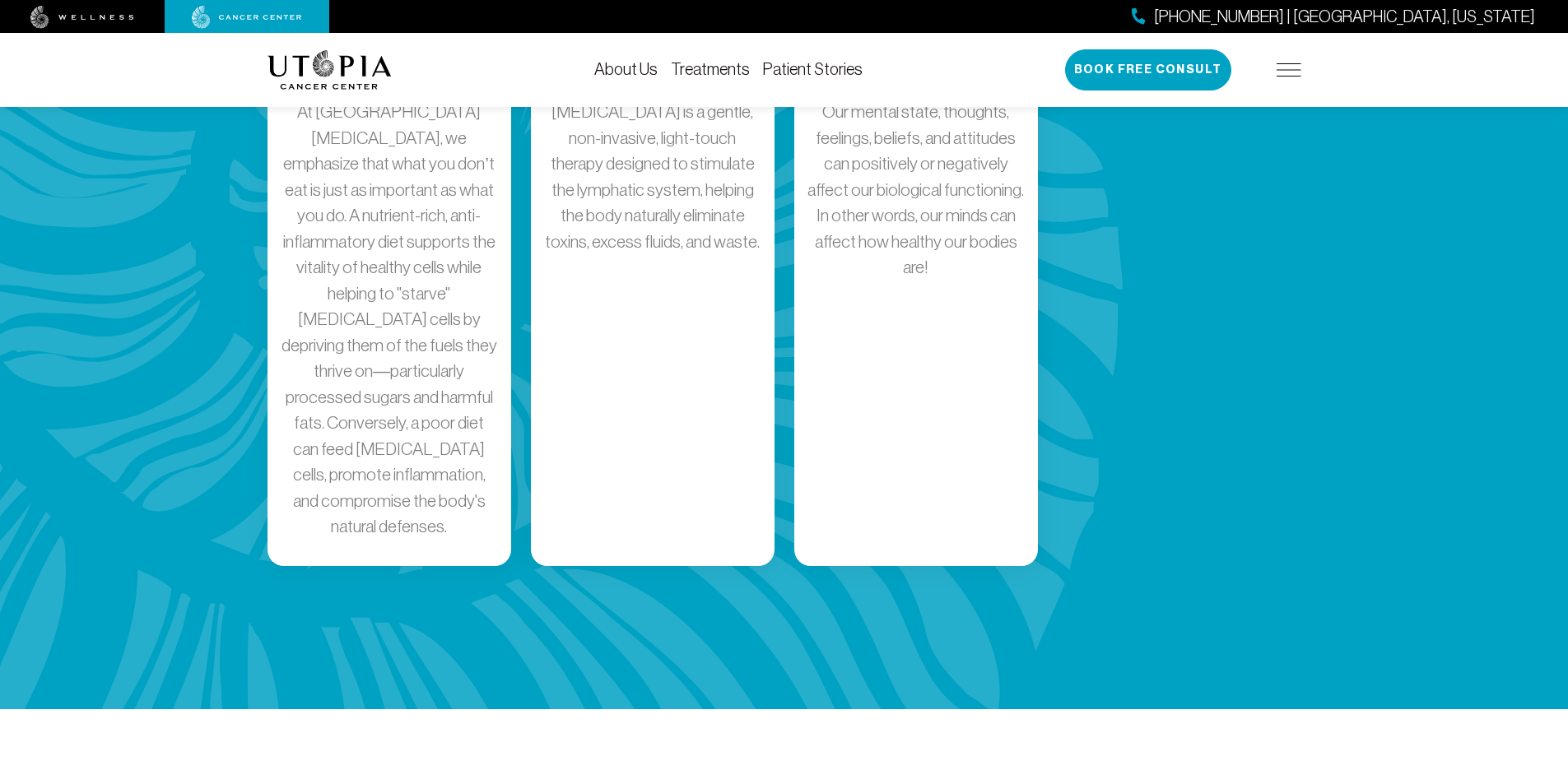
scroll to position [2878, 0]
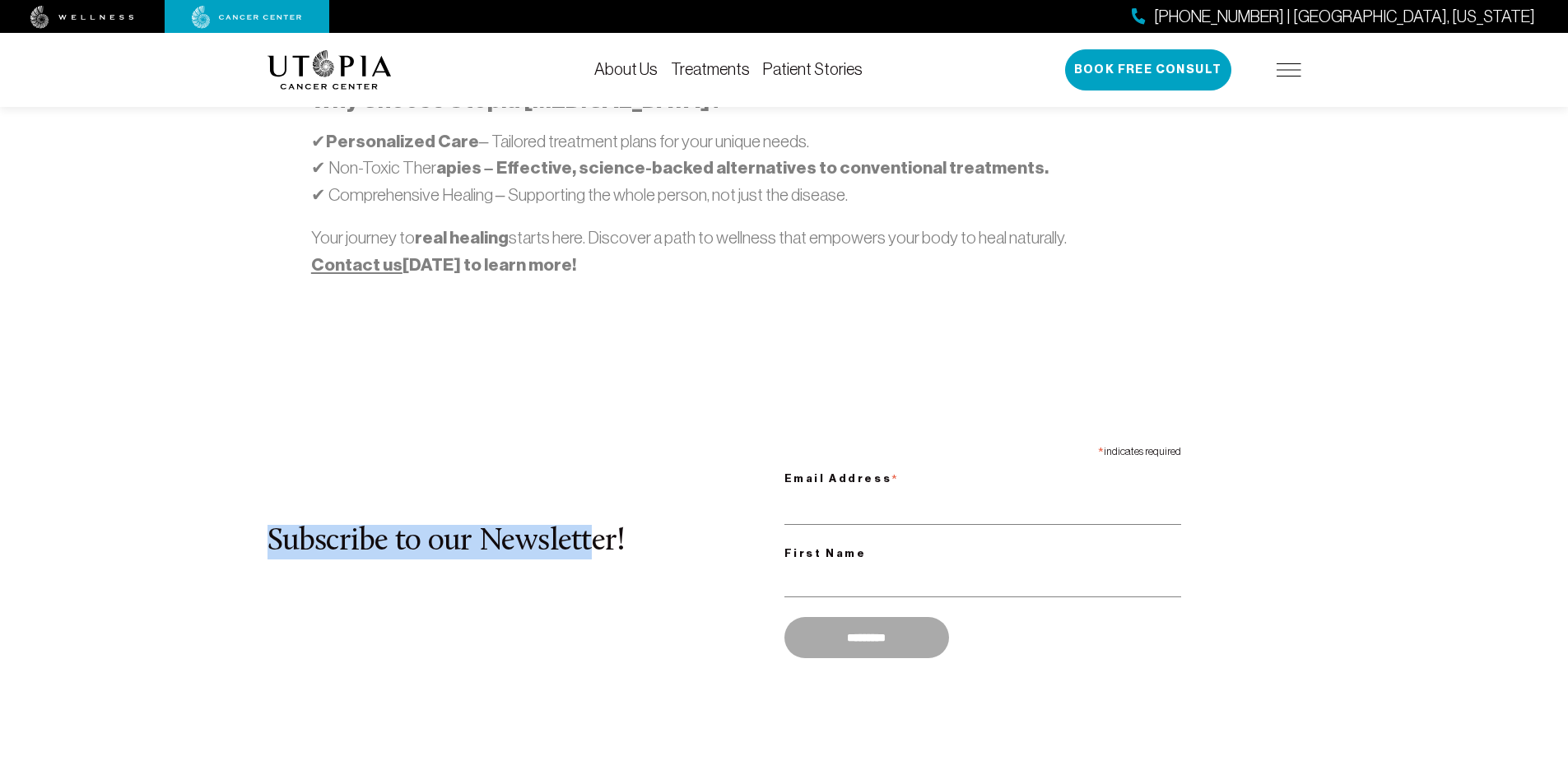
drag, startPoint x: 248, startPoint y: 467, endPoint x: 623, endPoint y: 501, distance: 376.5
click at [609, 502] on section "[GEOGRAPHIC_DATA][MEDICAL_DATA] is a leading edge medical center for natural he…" at bounding box center [784, 69] width 1568 height 1523
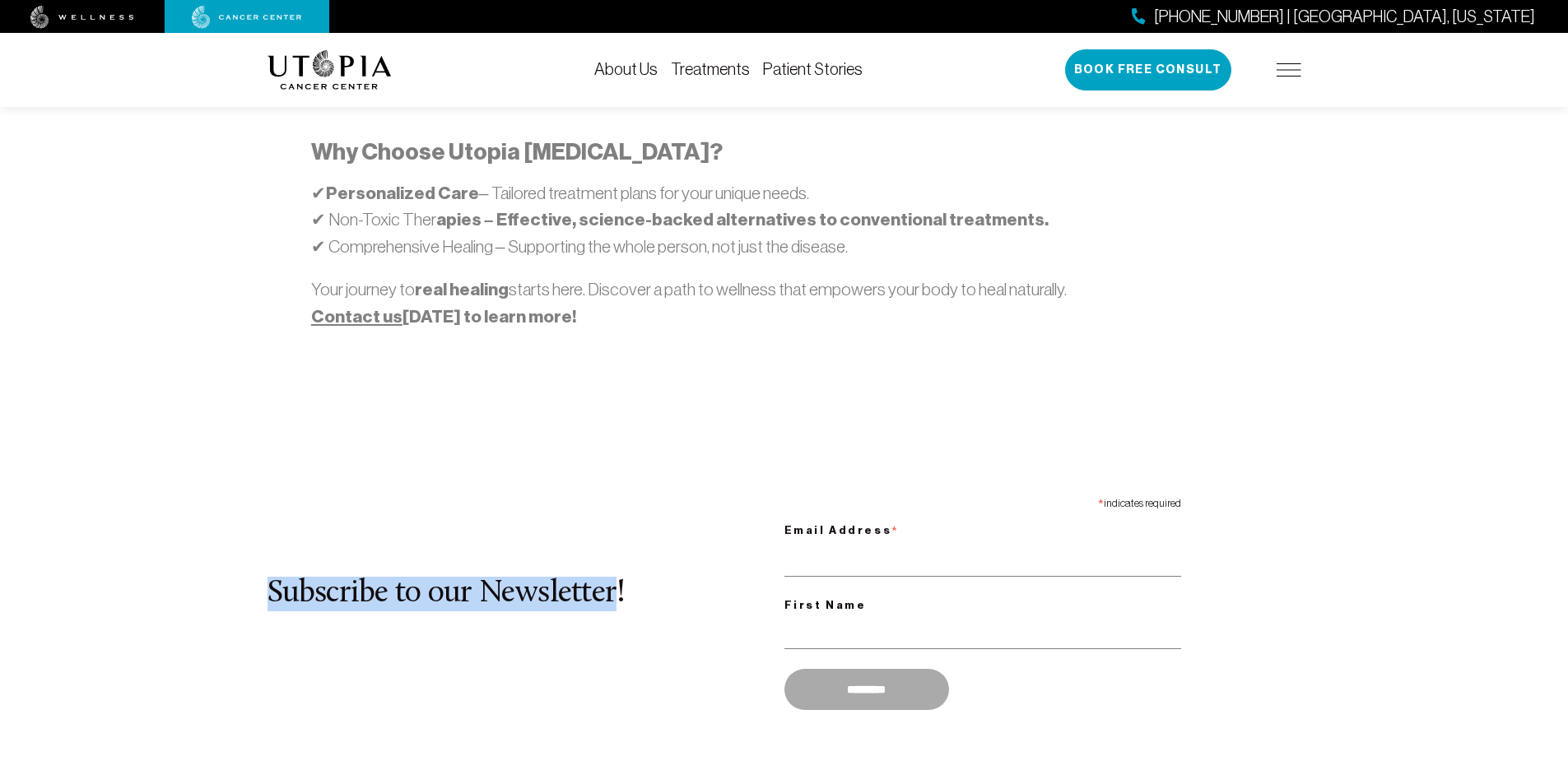
scroll to position [1149, 0]
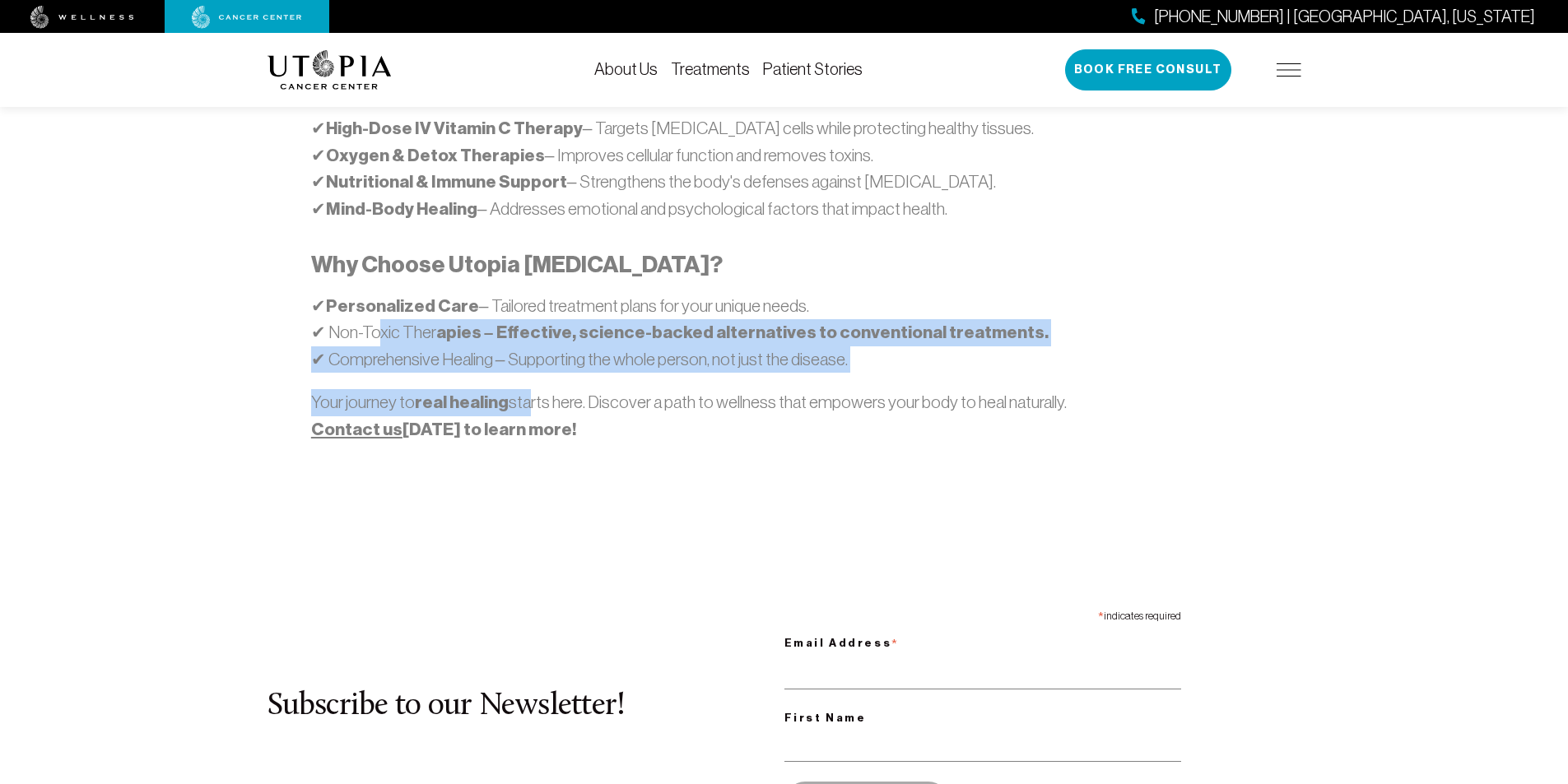
drag, startPoint x: 371, startPoint y: 276, endPoint x: 557, endPoint y: 341, distance: 197.0
click at [547, 340] on div "At [GEOGRAPHIC_DATA][MEDICAL_DATA] , we believe in a comprehensive, patient-cen…" at bounding box center [783, 217] width 945 height 451
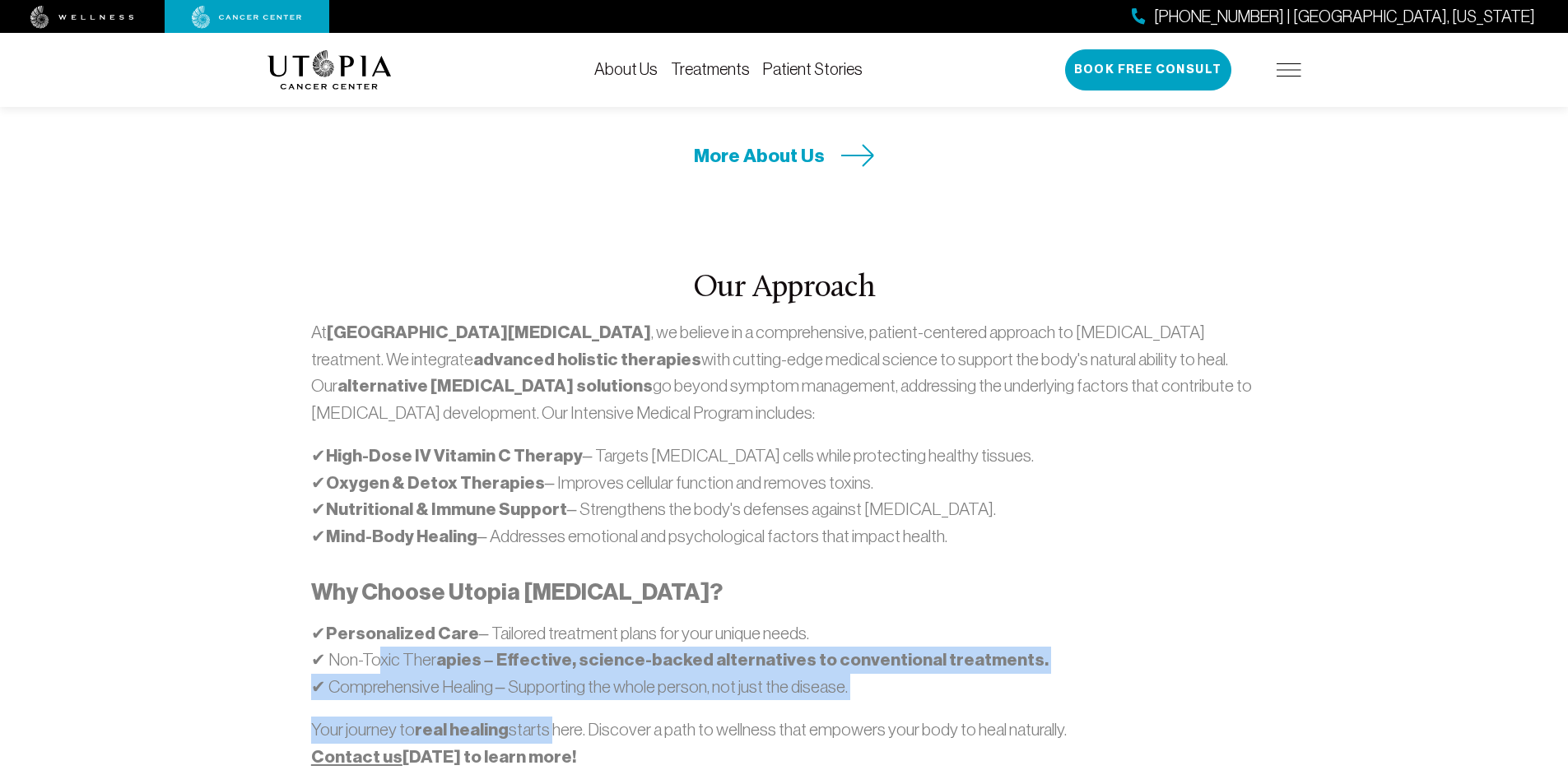
scroll to position [820, 0]
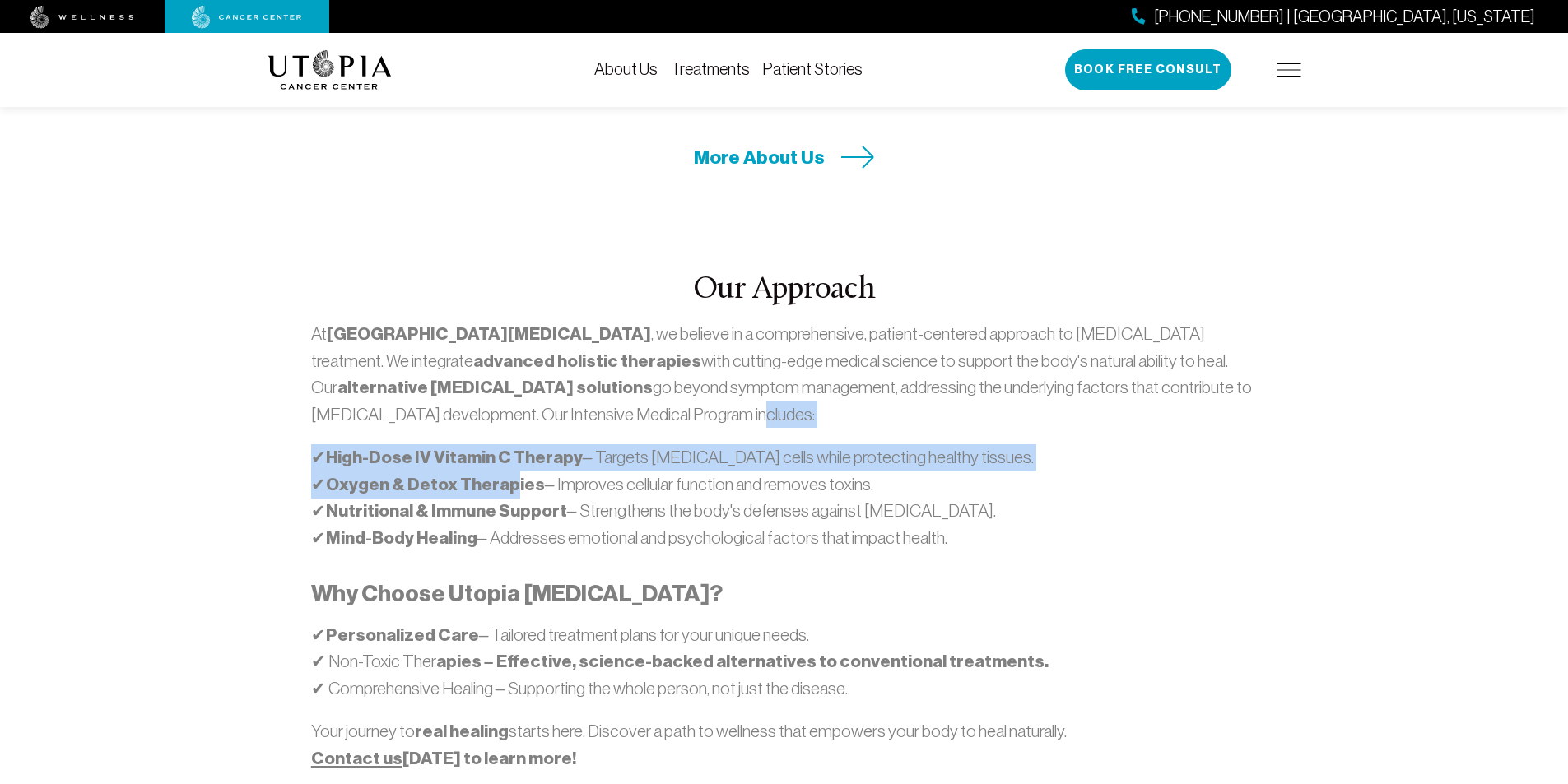
drag, startPoint x: 446, startPoint y: 390, endPoint x: 537, endPoint y: 427, distance: 98.2
click at [530, 426] on div "At [GEOGRAPHIC_DATA][MEDICAL_DATA] , we believe in a comprehensive, patient-cen…" at bounding box center [783, 546] width 945 height 451
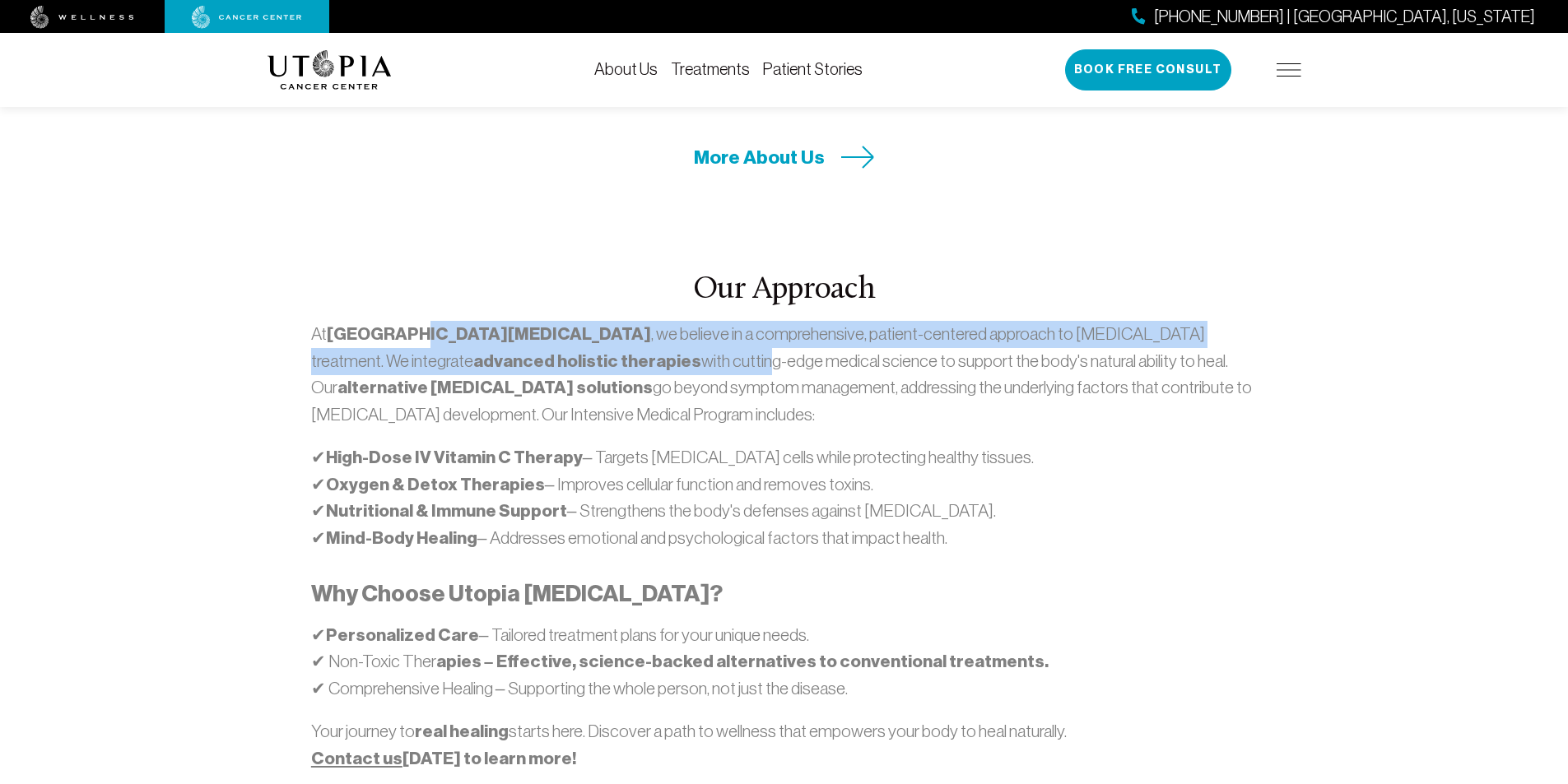
drag, startPoint x: 492, startPoint y: 307, endPoint x: 516, endPoint y: 316, distance: 25.6
click at [516, 320] on p "At [GEOGRAPHIC_DATA][MEDICAL_DATA] , we believe in a comprehensive, patient-cen…" at bounding box center [783, 373] width 945 height 106
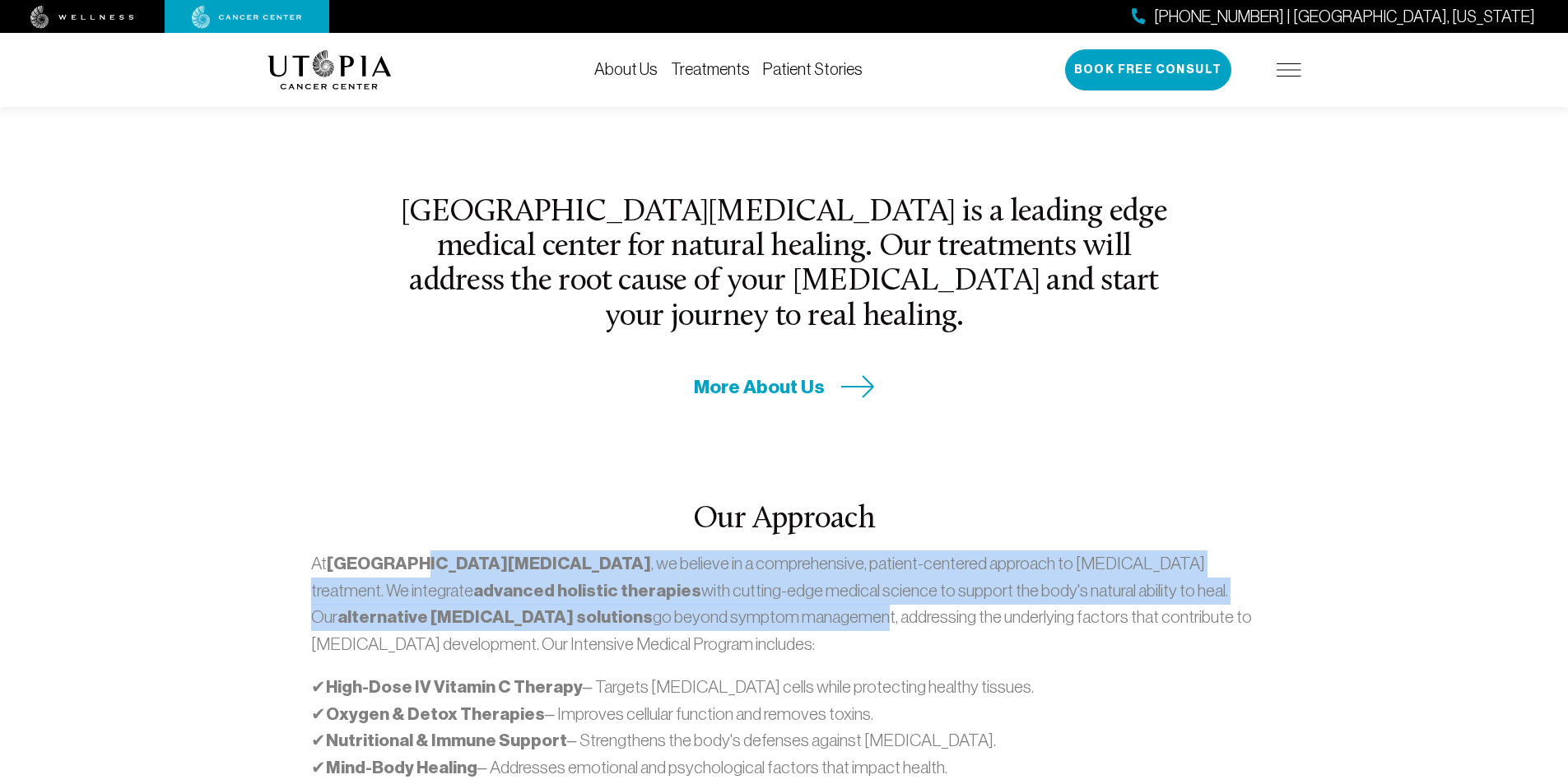
scroll to position [491, 0]
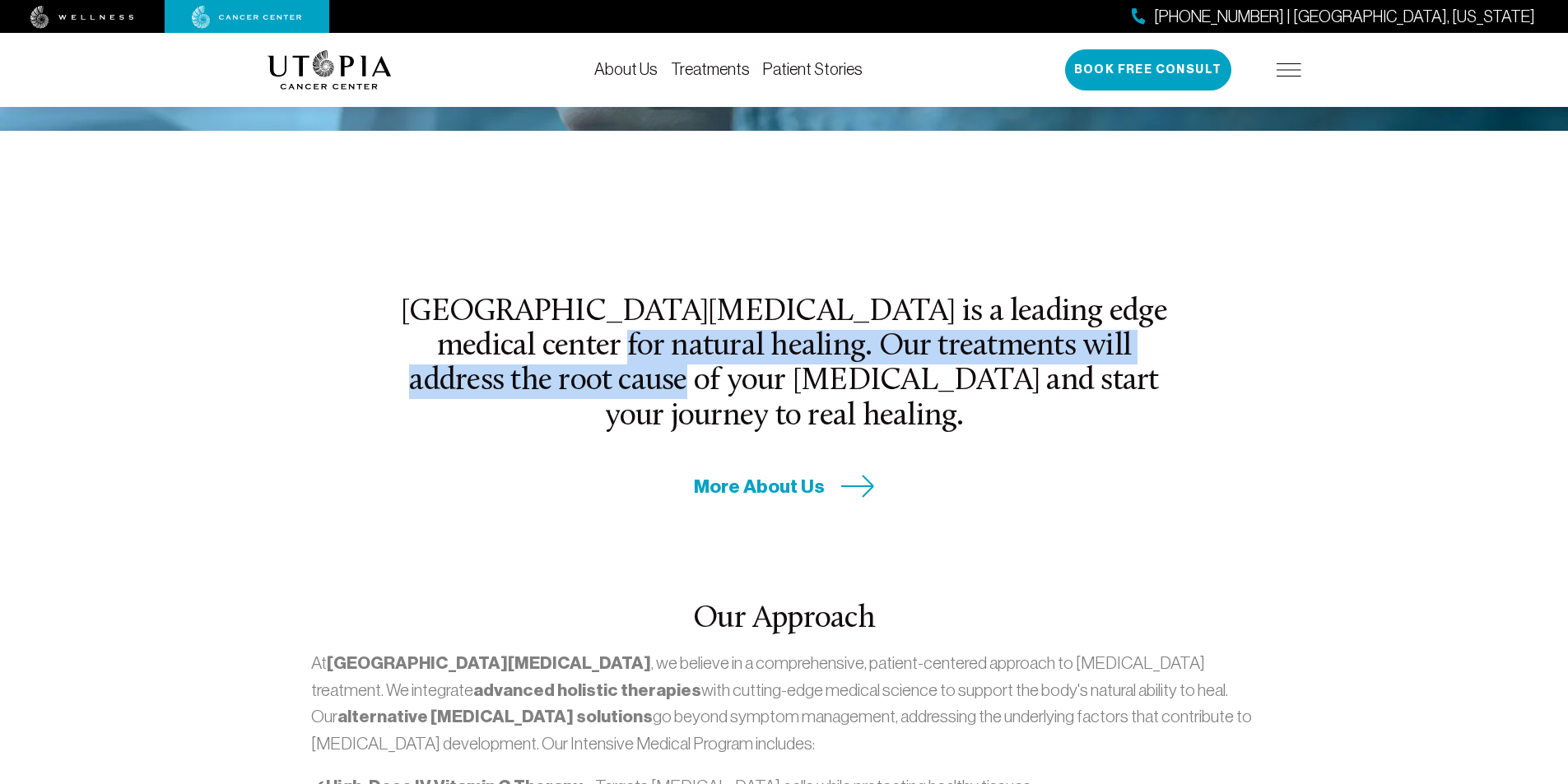
click at [587, 369] on h2 "[GEOGRAPHIC_DATA][MEDICAL_DATA] is a leading edge medical center for natural he…" at bounding box center [784, 365] width 771 height 139
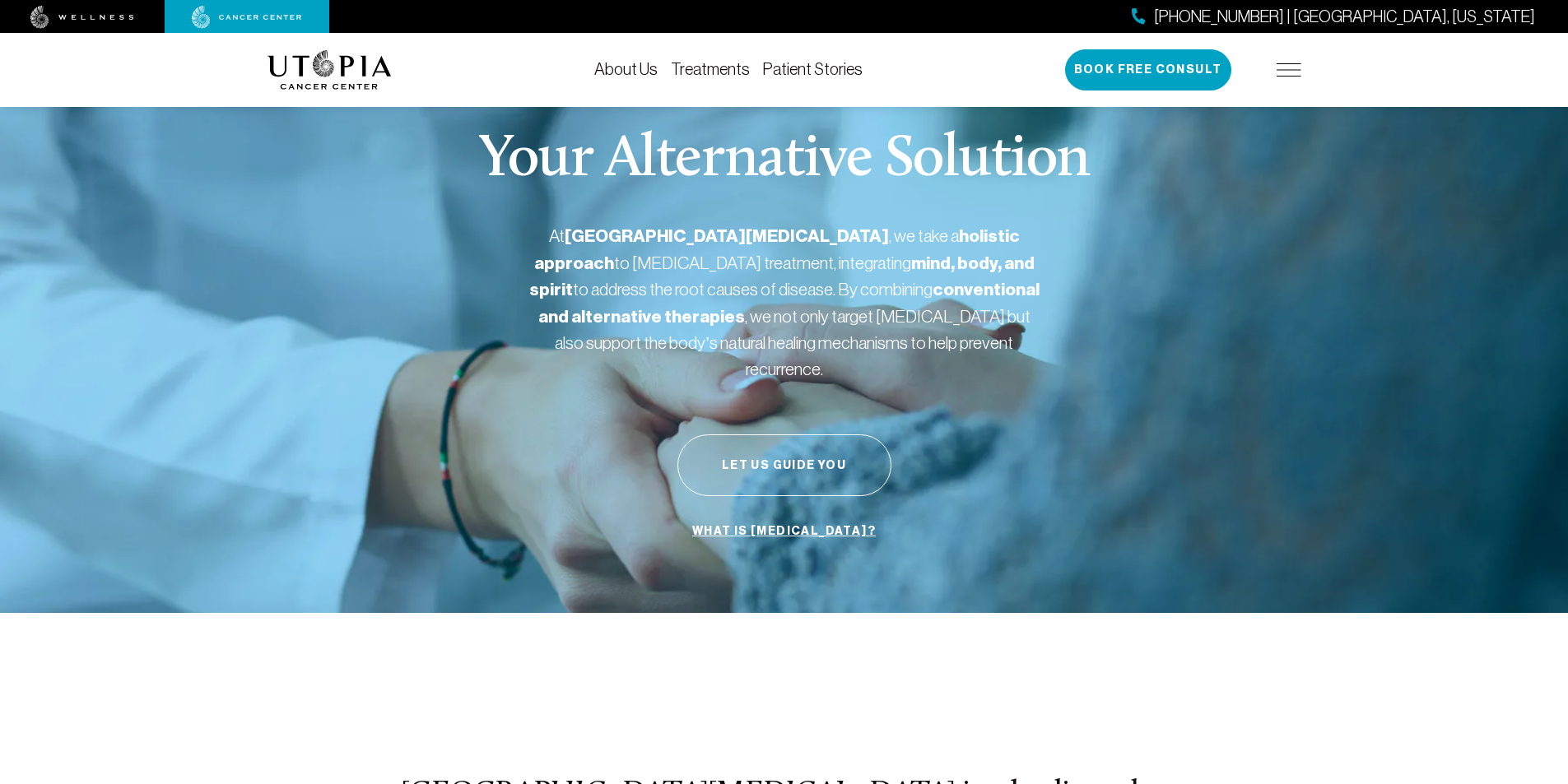
scroll to position [0, 0]
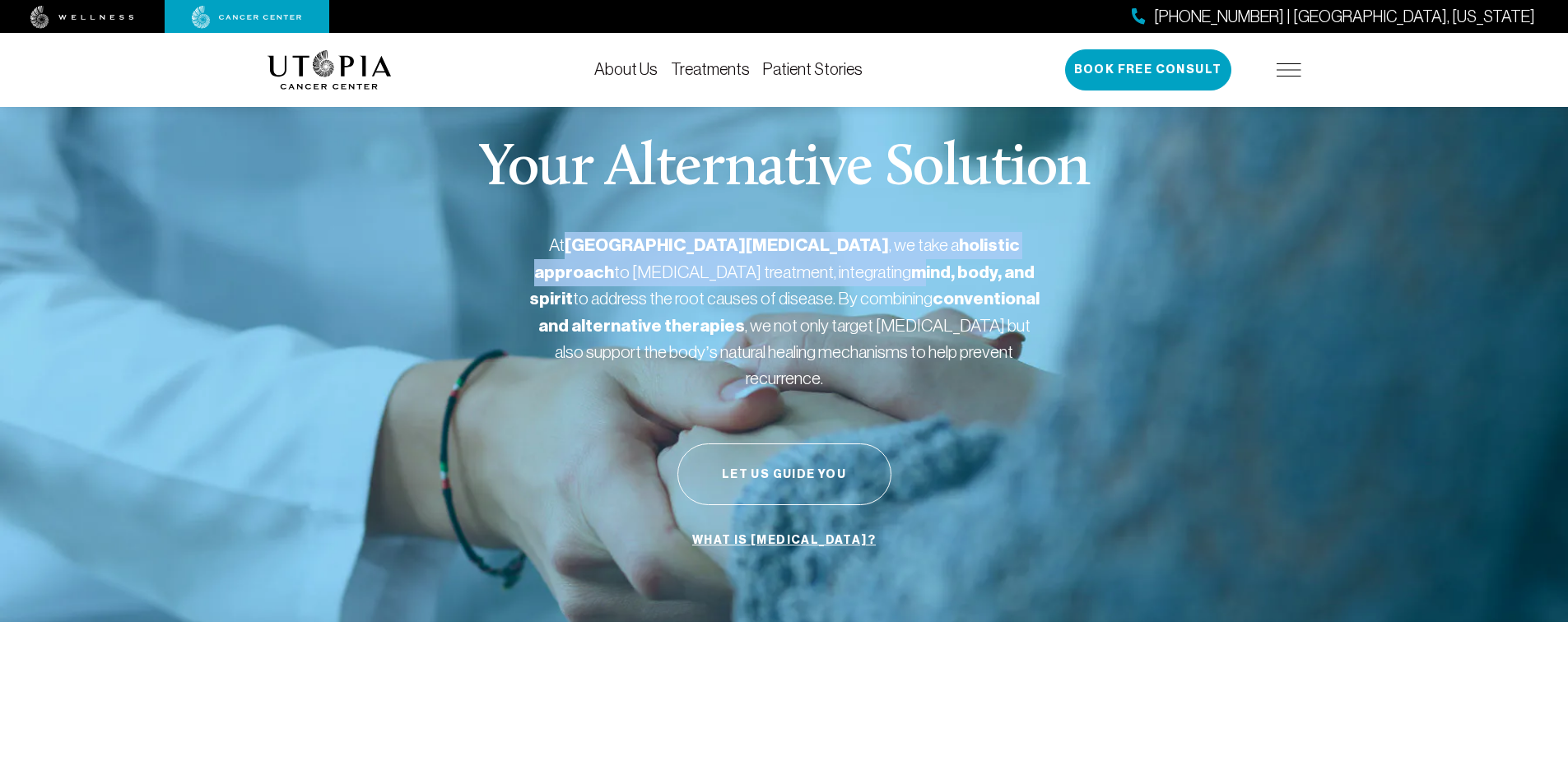
drag, startPoint x: 663, startPoint y: 272, endPoint x: 793, endPoint y: 329, distance: 141.9
click at [723, 295] on p "At [GEOGRAPHIC_DATA][MEDICAL_DATA] , we take a holistic approach to [MEDICAL_DA…" at bounding box center [784, 311] width 510 height 159
